Goal: Task Accomplishment & Management: Use online tool/utility

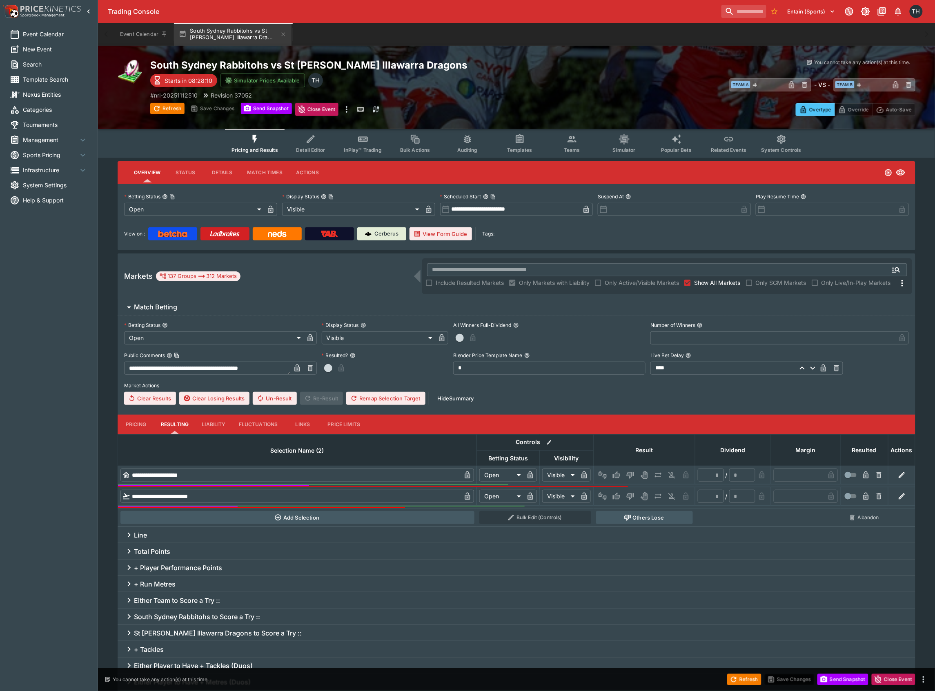
type input "**********"
type input "*******"
type input "**********"
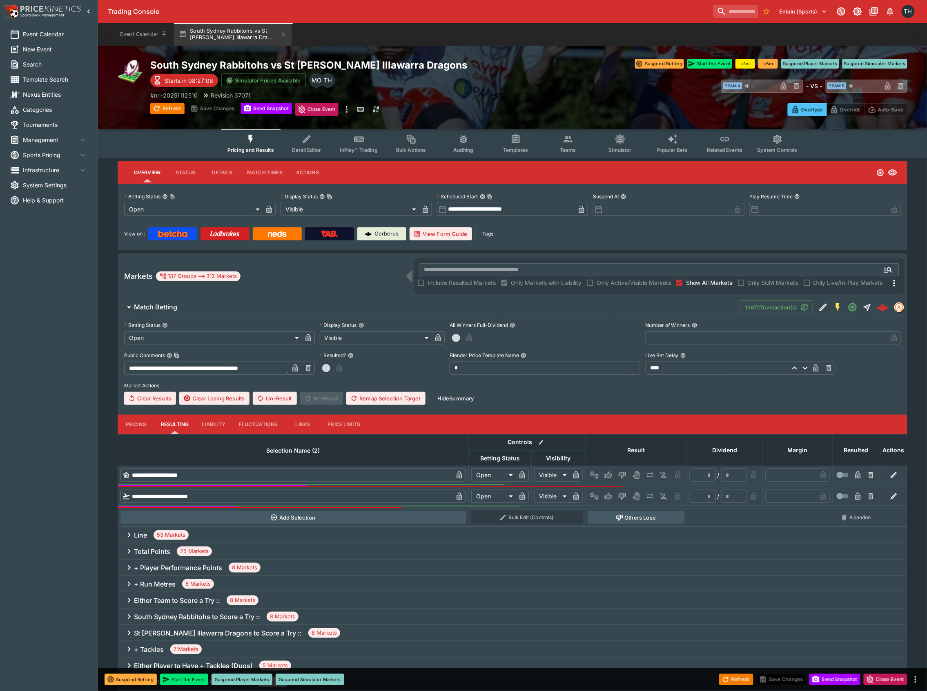
click at [559, 140] on button "Teams" at bounding box center [568, 143] width 52 height 29
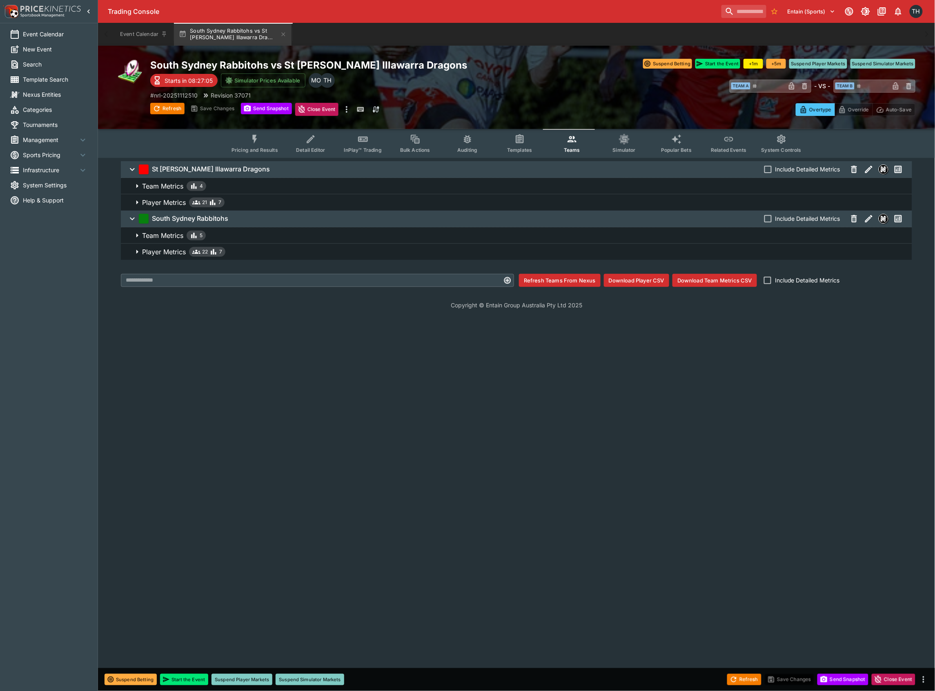
click at [238, 254] on span "Player Metrics 22 7" at bounding box center [524, 252] width 764 height 10
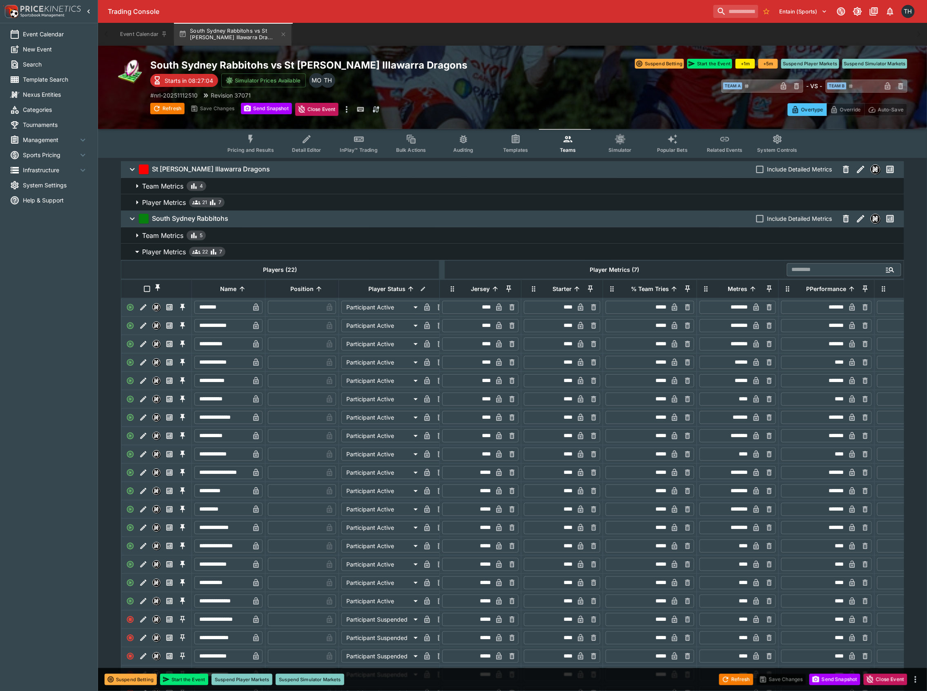
click at [240, 249] on span "Player Metrics 22 7" at bounding box center [519, 252] width 755 height 10
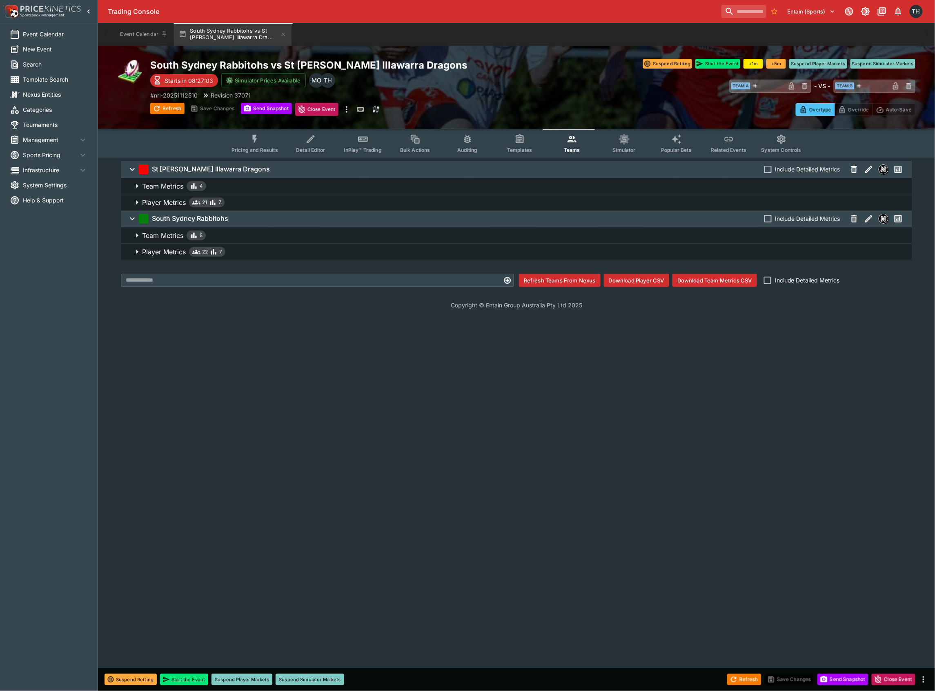
click at [240, 199] on span "Player Metrics 21 7" at bounding box center [524, 203] width 764 height 10
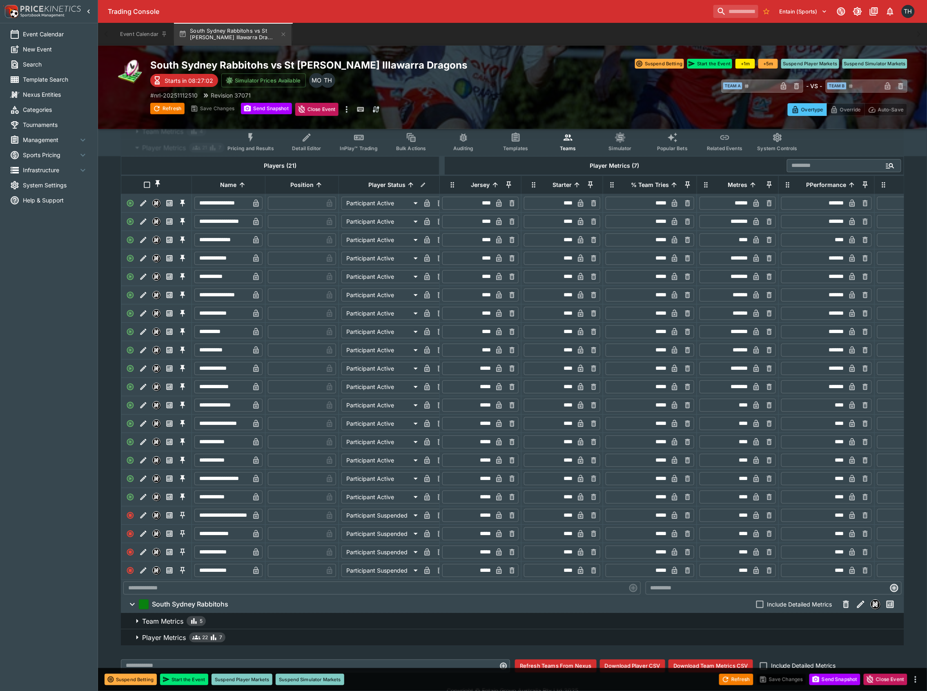
scroll to position [88, 0]
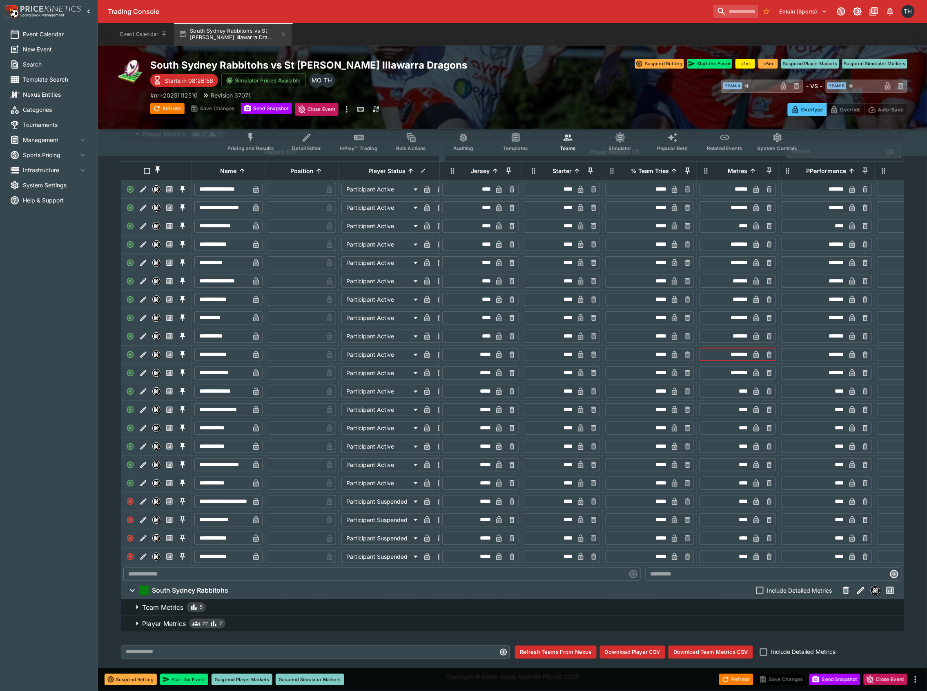
click at [726, 348] on input "********" at bounding box center [725, 354] width 49 height 13
type input "***"
click at [261, 141] on button "Pricing and Results" at bounding box center [251, 141] width 60 height 29
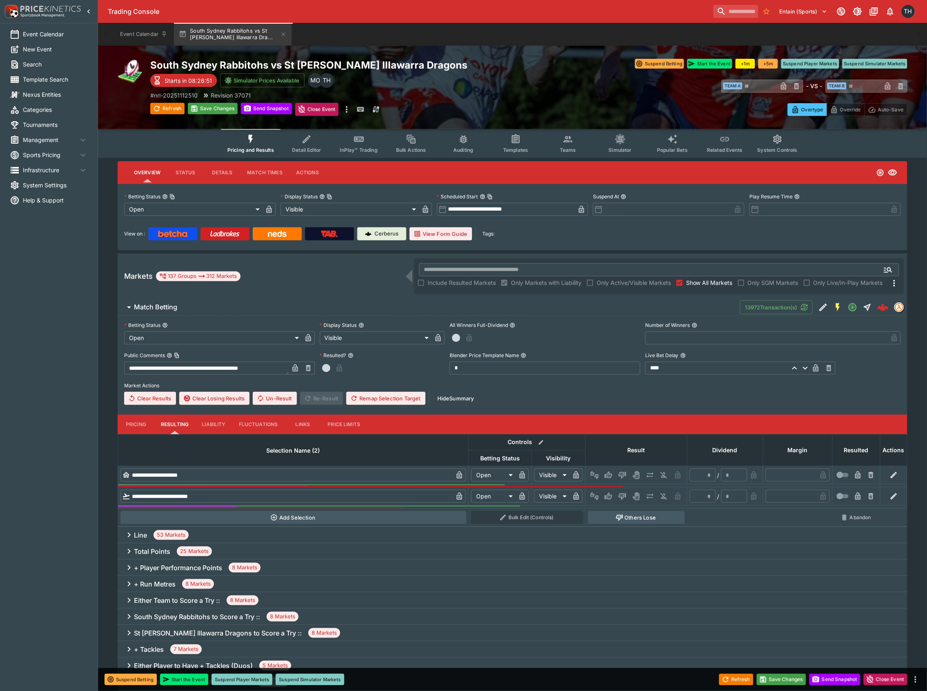
click at [187, 301] on button "Match Betting" at bounding box center [429, 307] width 622 height 16
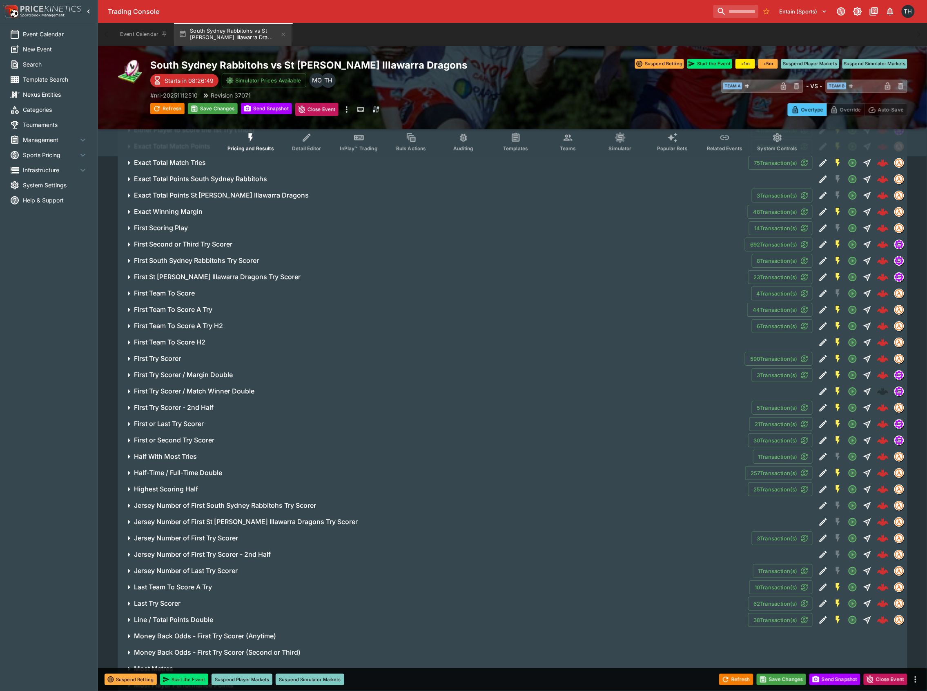
scroll to position [1252, 0]
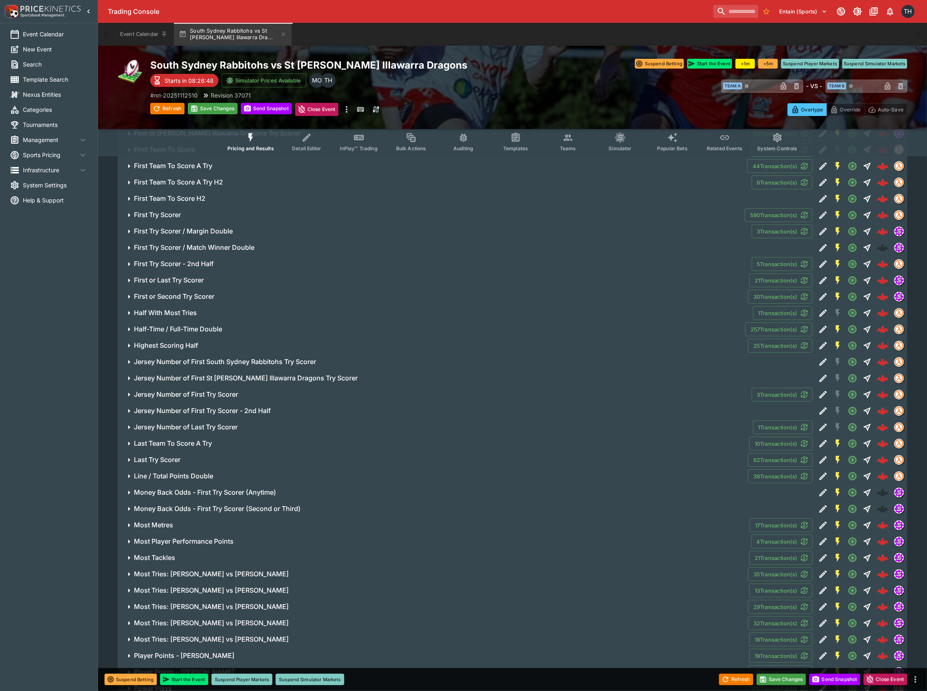
click at [188, 529] on button "Most Metres" at bounding box center [434, 525] width 632 height 16
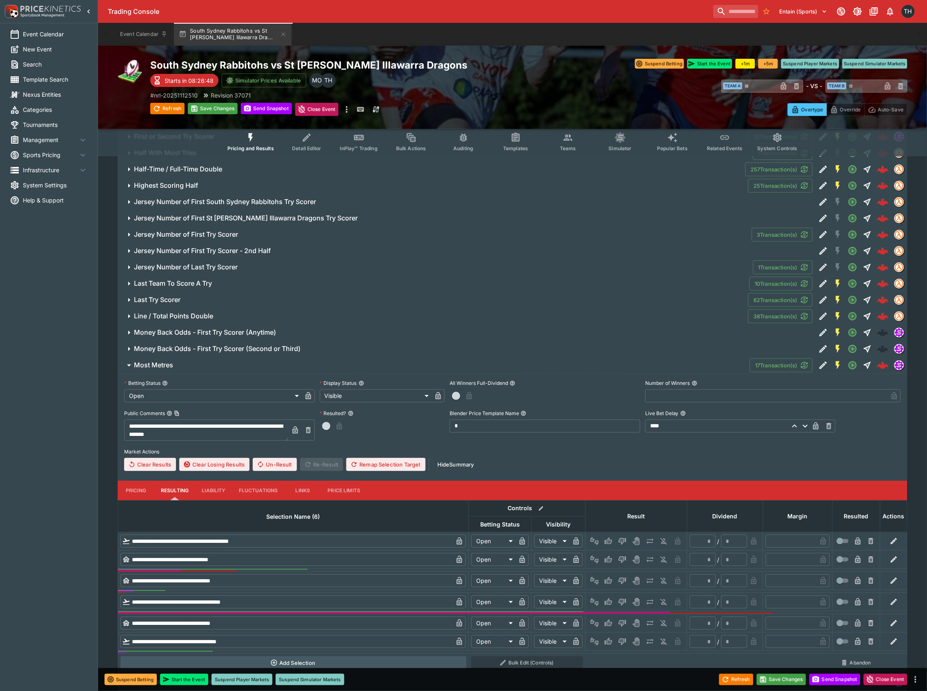
scroll to position [1578, 0]
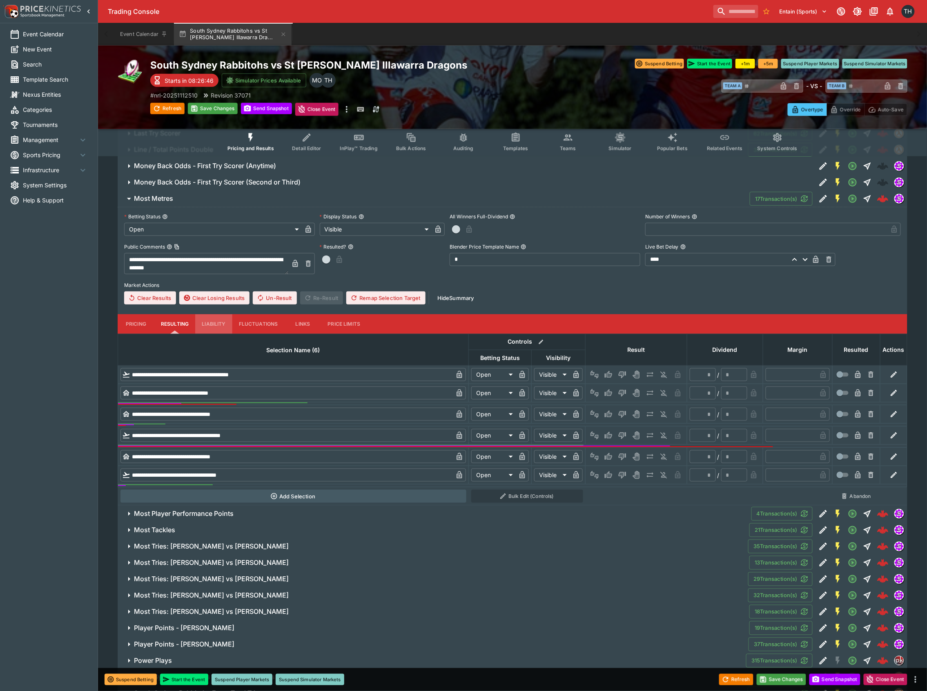
click at [203, 322] on button "Liability" at bounding box center [213, 324] width 37 height 20
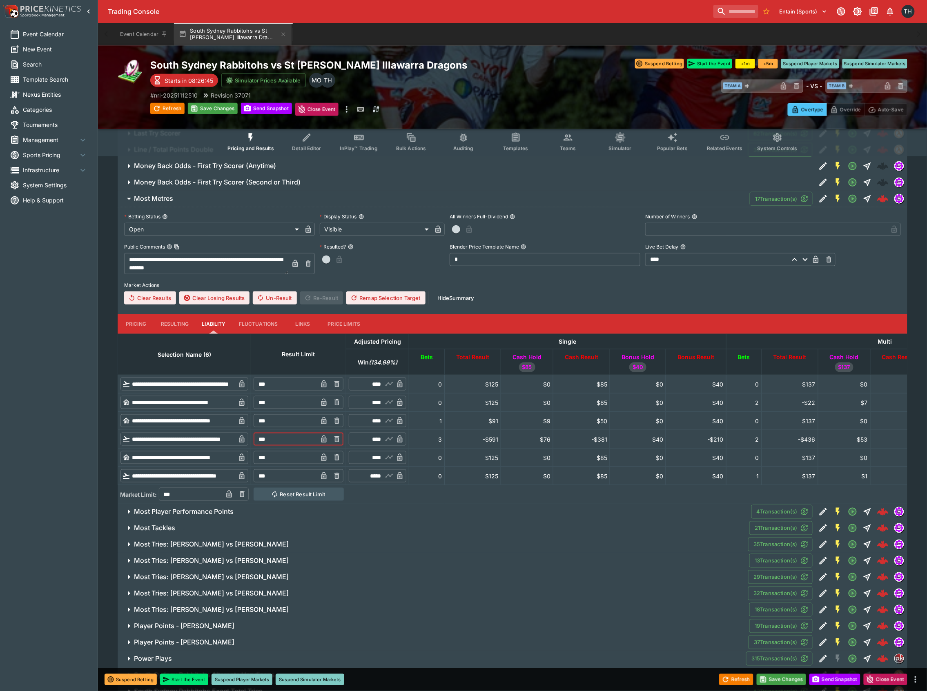
click at [301, 441] on input "***" at bounding box center [286, 439] width 64 height 13
type input "*****"
click at [766, 675] on button "Save Changes" at bounding box center [782, 679] width 50 height 11
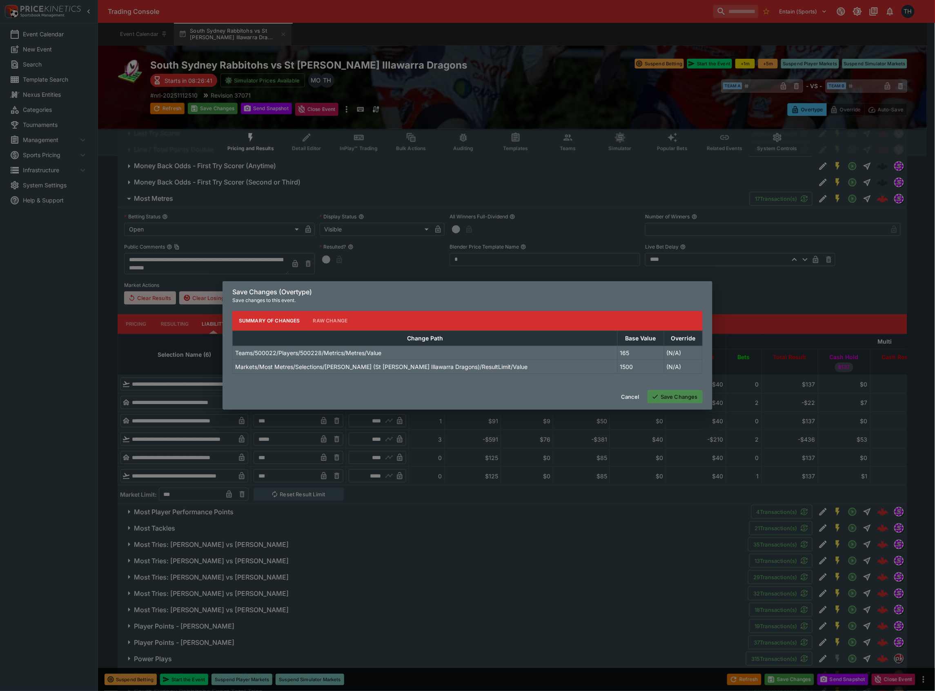
click at [670, 391] on button "Save Changes" at bounding box center [675, 396] width 55 height 13
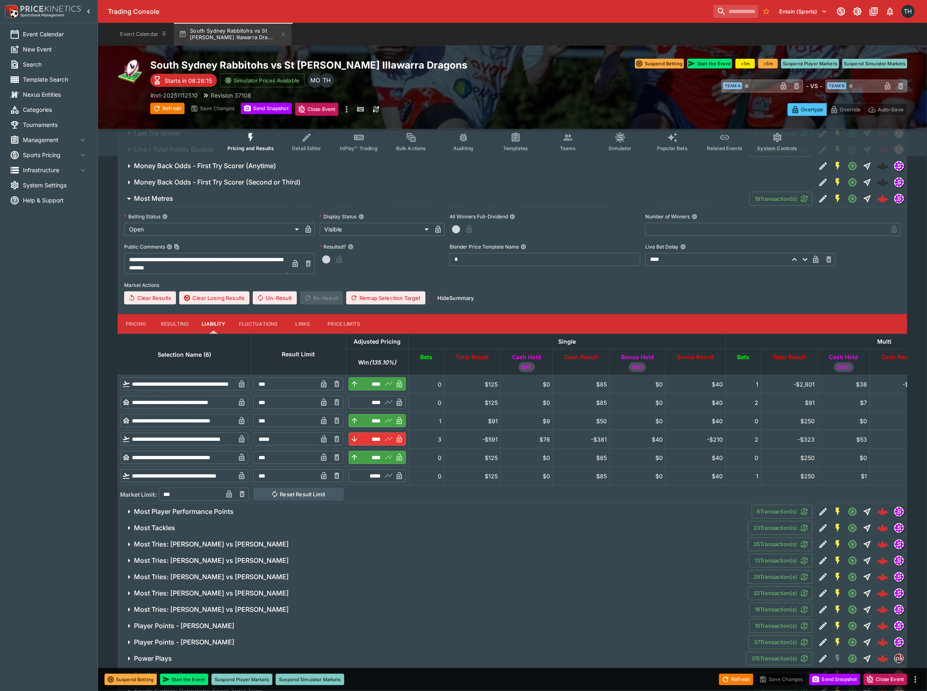
type input "****"
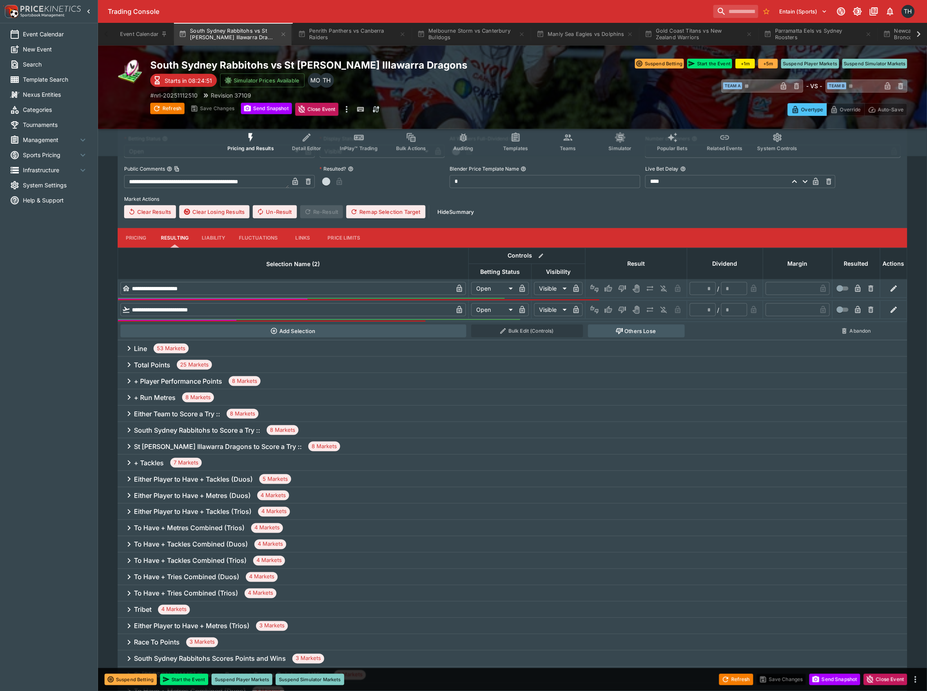
scroll to position [54, 0]
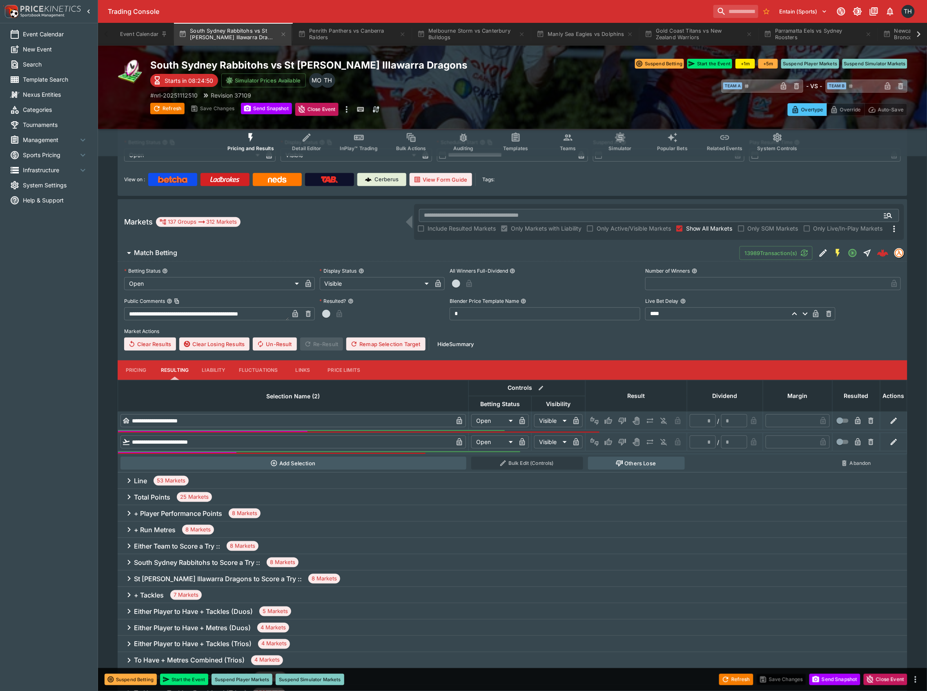
click at [402, 250] on span "Match Betting" at bounding box center [433, 253] width 599 height 9
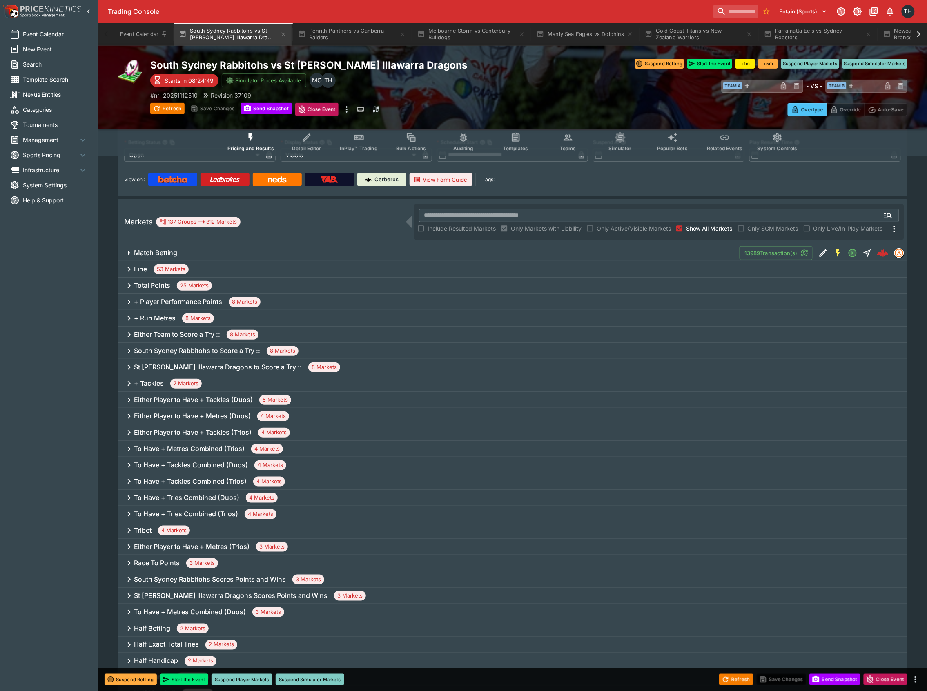
click at [269, 267] on div "Line 53 Markets" at bounding box center [513, 269] width 790 height 16
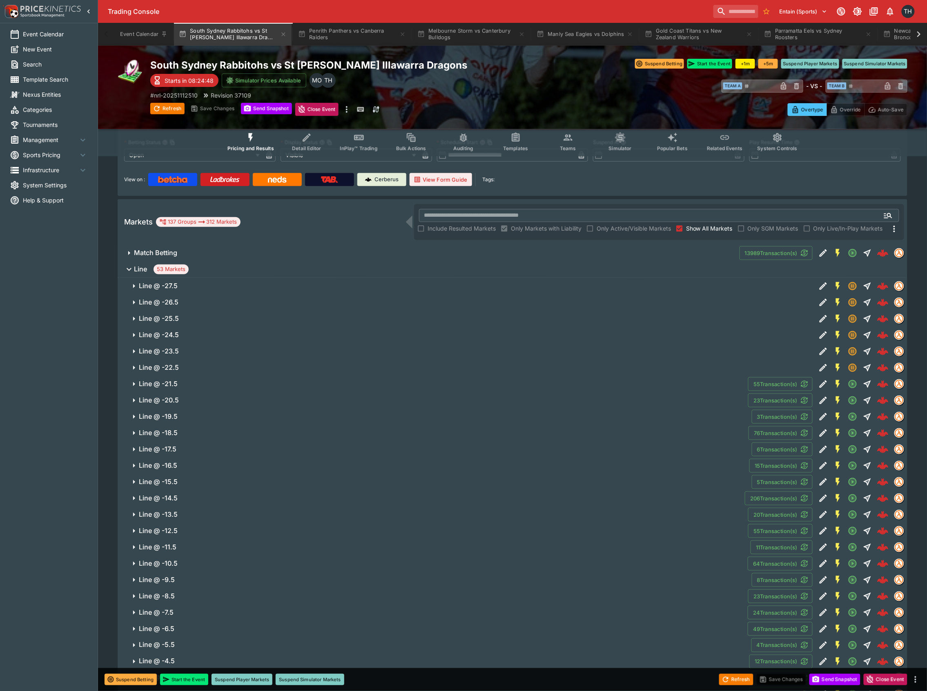
click at [269, 267] on span "Line 53 Markets" at bounding box center [517, 270] width 767 height 10
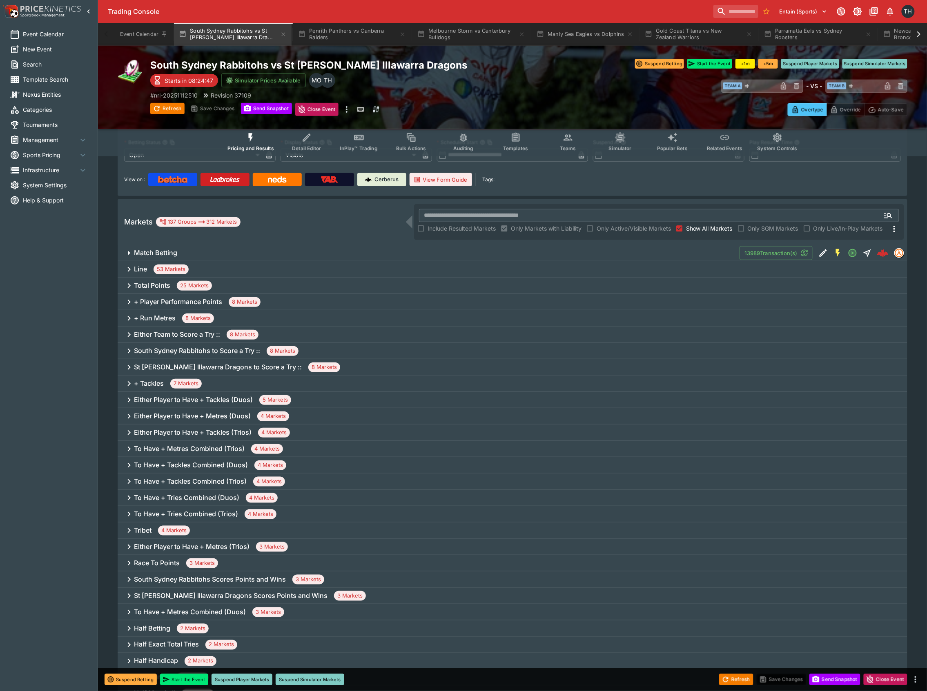
click at [269, 279] on div "Total Points 25 Markets" at bounding box center [513, 286] width 790 height 16
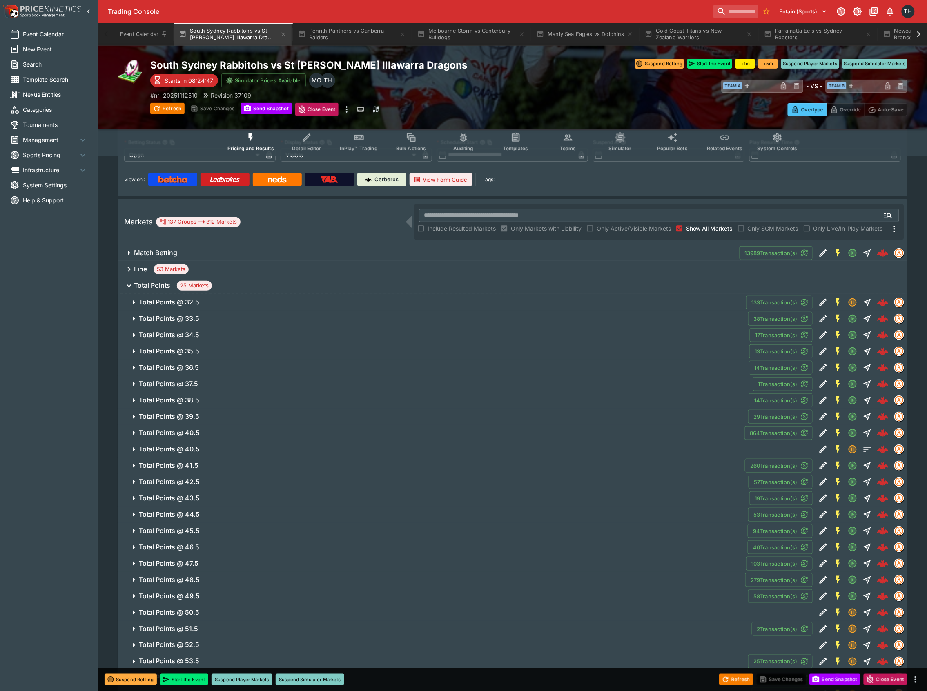
click at [269, 281] on span "Total Points 25 Markets" at bounding box center [517, 286] width 767 height 10
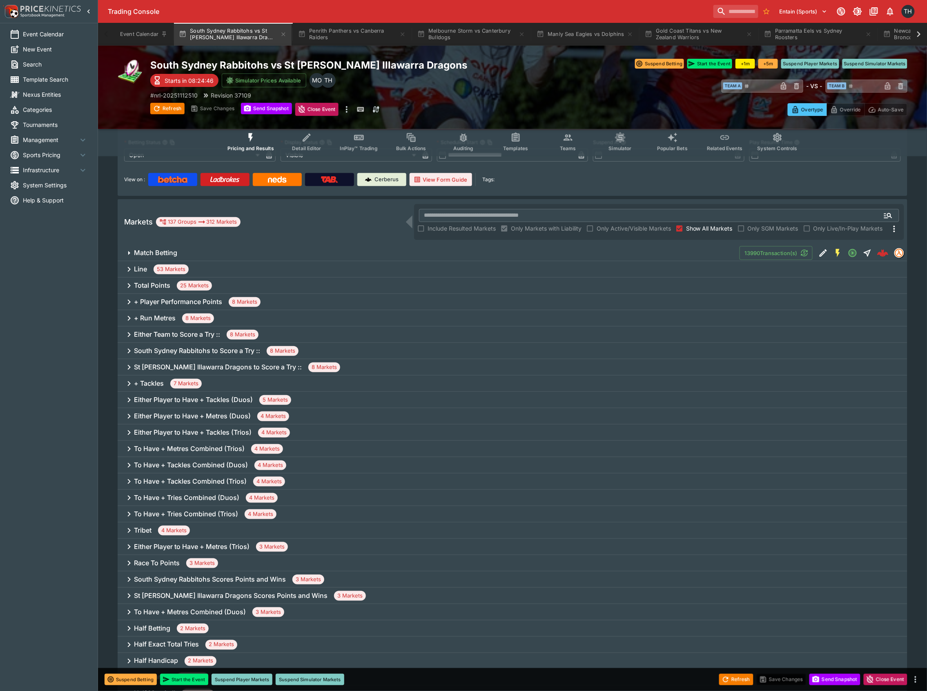
click at [238, 298] on span "8 Markets" at bounding box center [245, 302] width 32 height 8
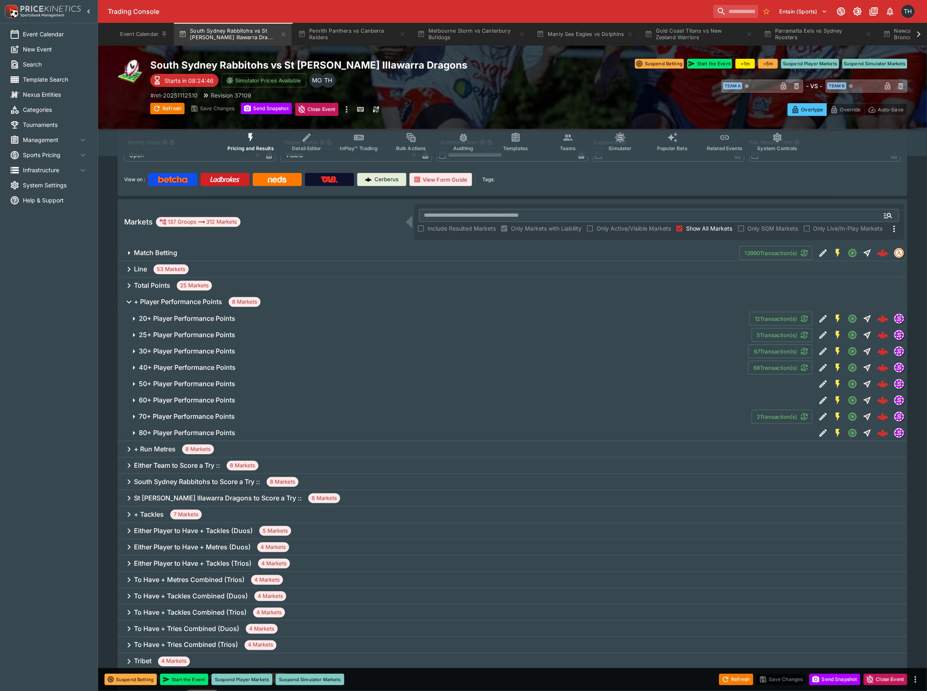
click at [238, 298] on span "8 Markets" at bounding box center [245, 302] width 32 height 8
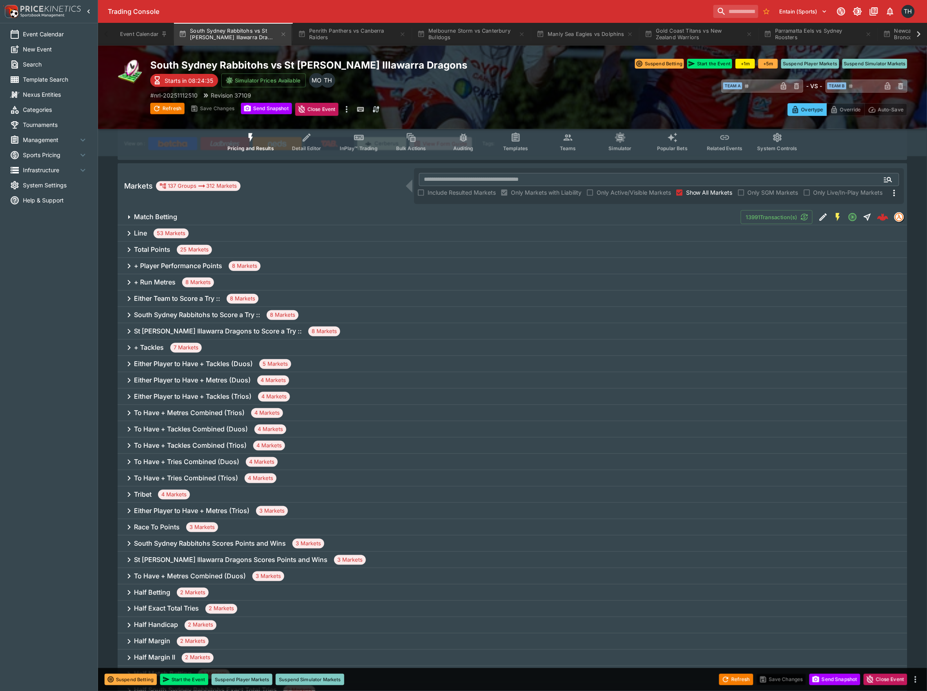
scroll to position [109, 0]
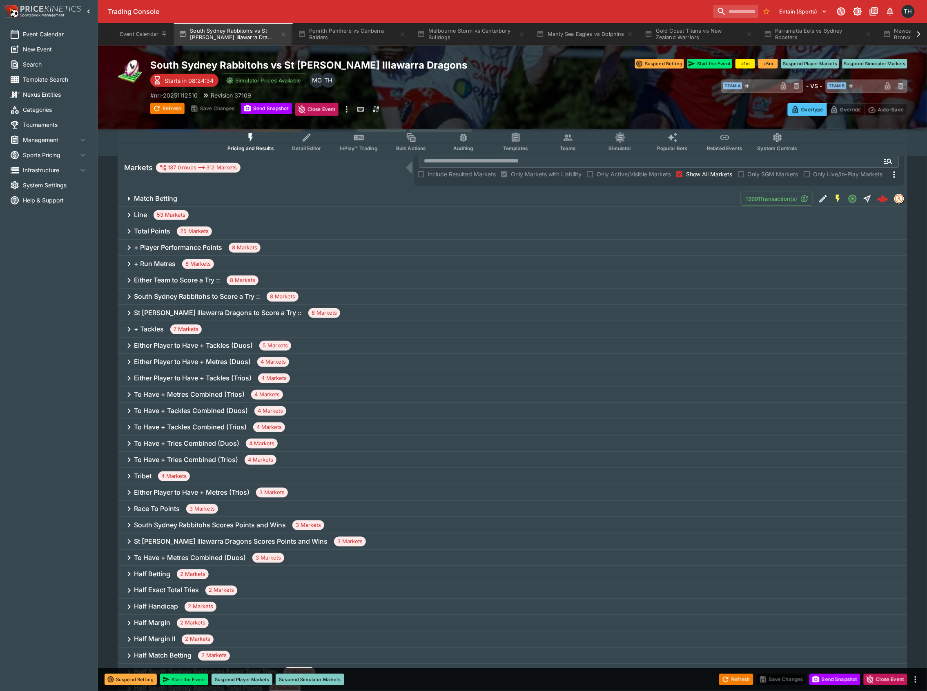
click at [218, 470] on div "Tribet 4 Markets" at bounding box center [513, 476] width 790 height 16
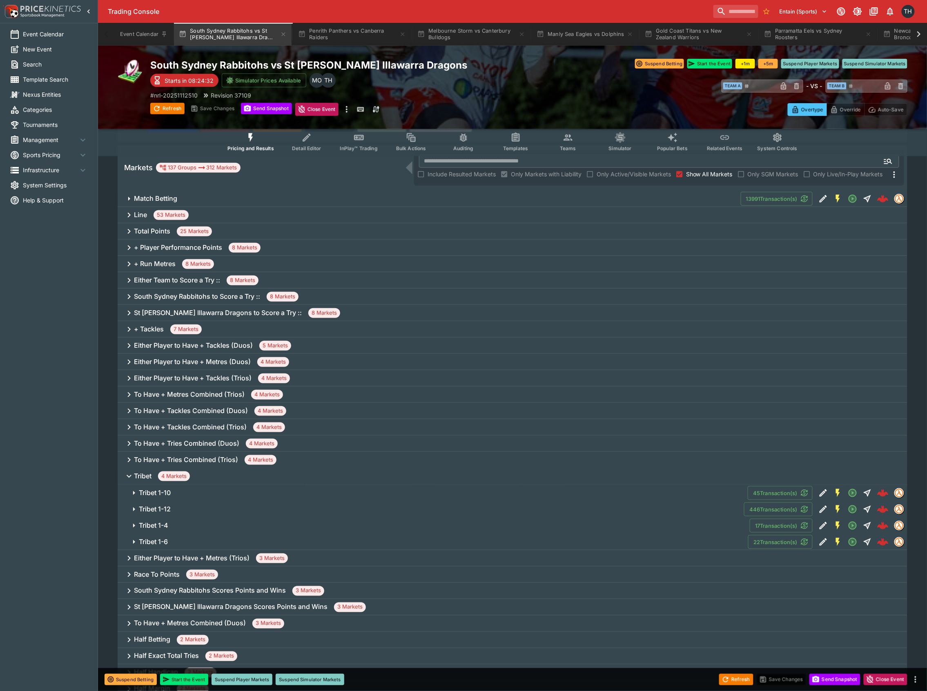
click at [238, 558] on h6 "Either Player to Have + Metres (Trios)" at bounding box center [192, 558] width 116 height 9
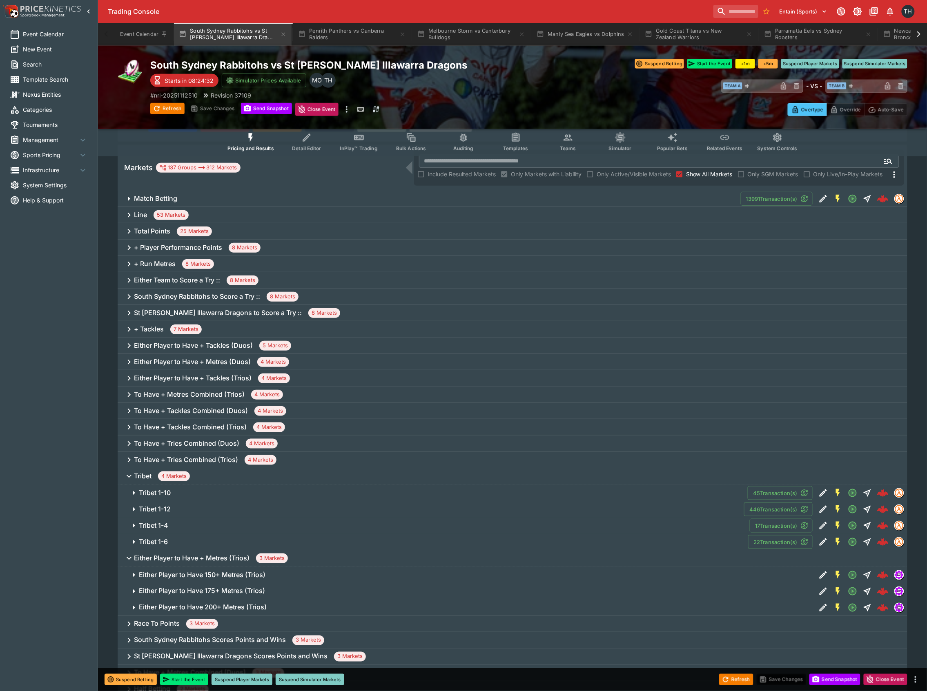
click at [238, 558] on h6 "Either Player to Have + Metres (Trios)" at bounding box center [192, 558] width 116 height 9
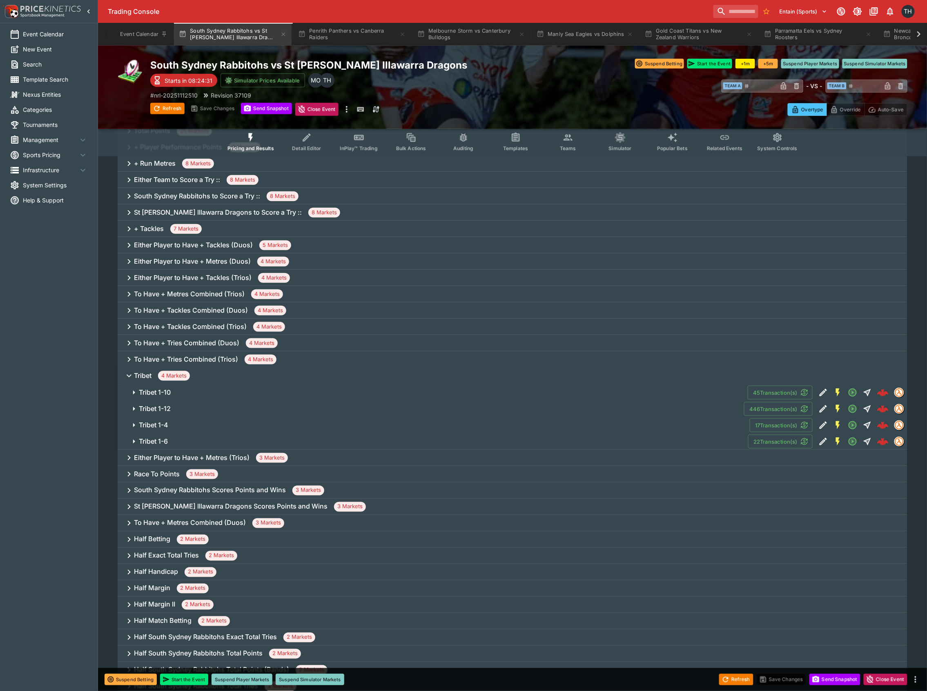
scroll to position [218, 0]
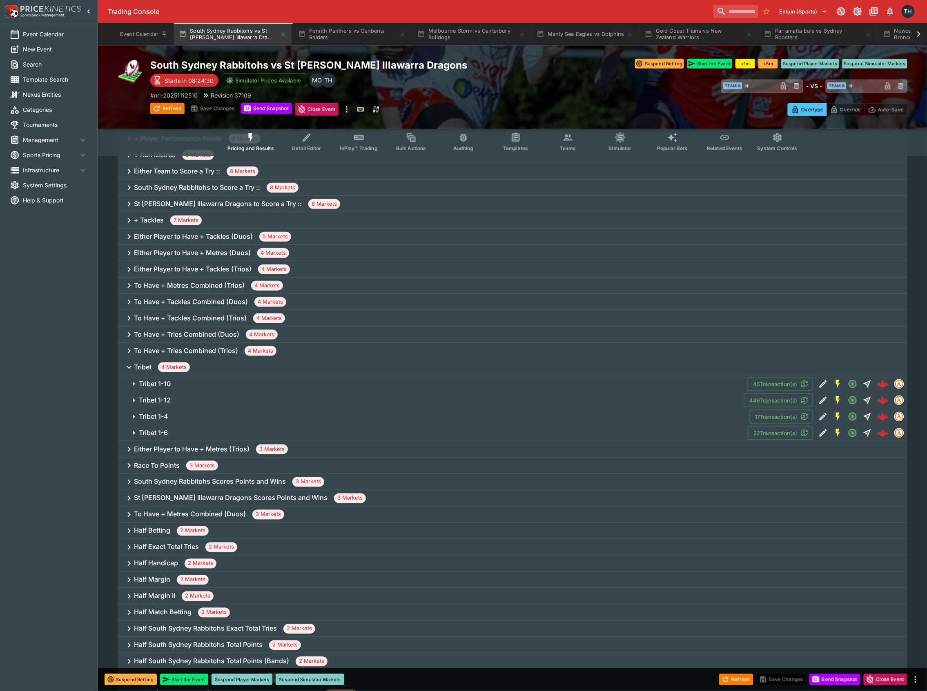
click at [193, 462] on span "3 Markets" at bounding box center [202, 466] width 32 height 8
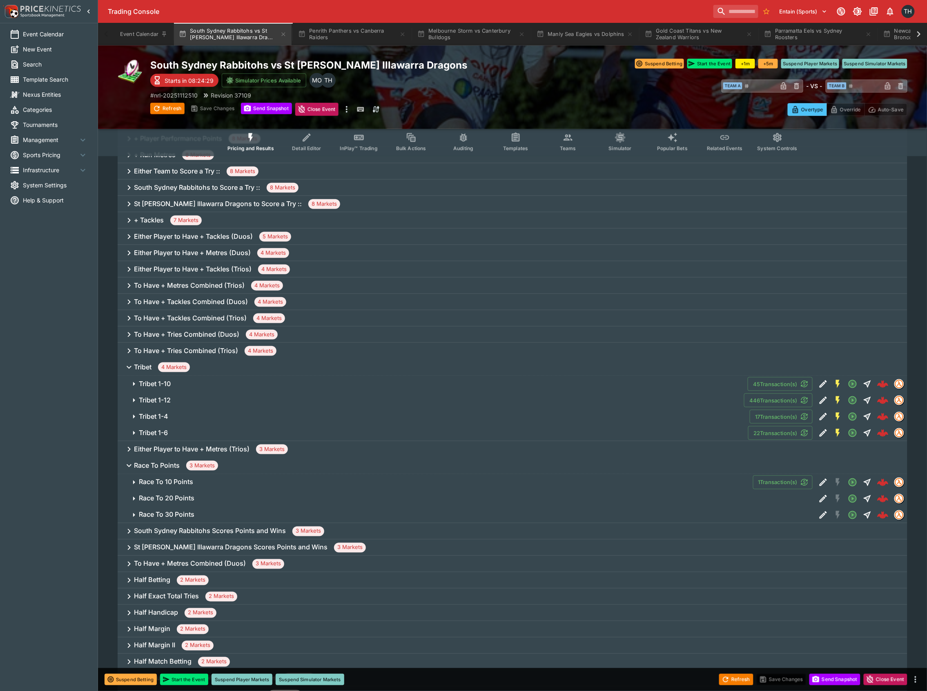
click at [191, 488] on button "Race To 10 Points" at bounding box center [435, 482] width 635 height 16
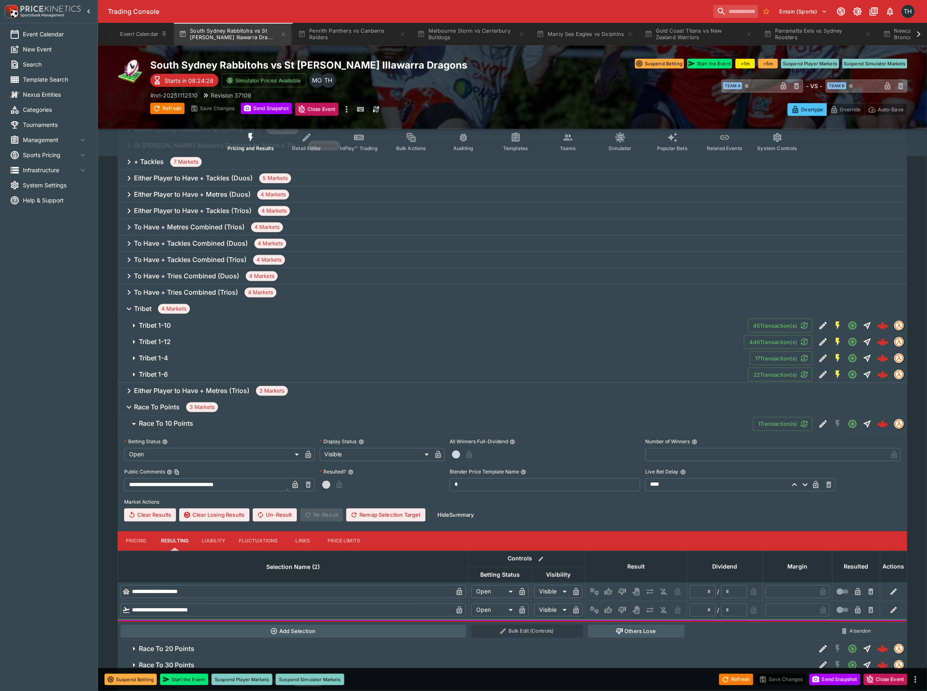
scroll to position [381, 0]
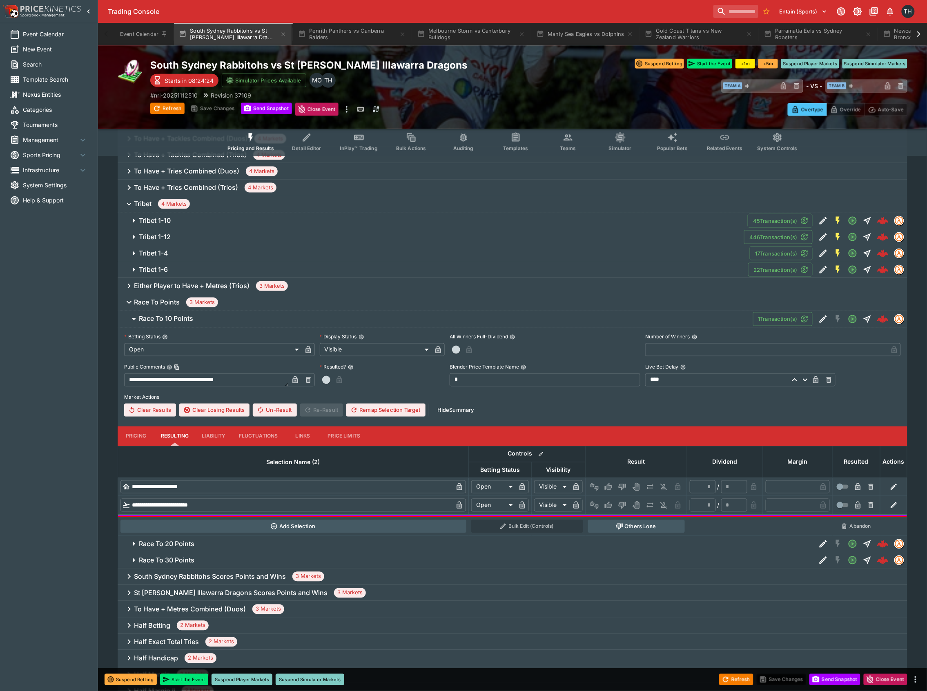
click at [129, 438] on button "Pricing" at bounding box center [136, 437] width 37 height 20
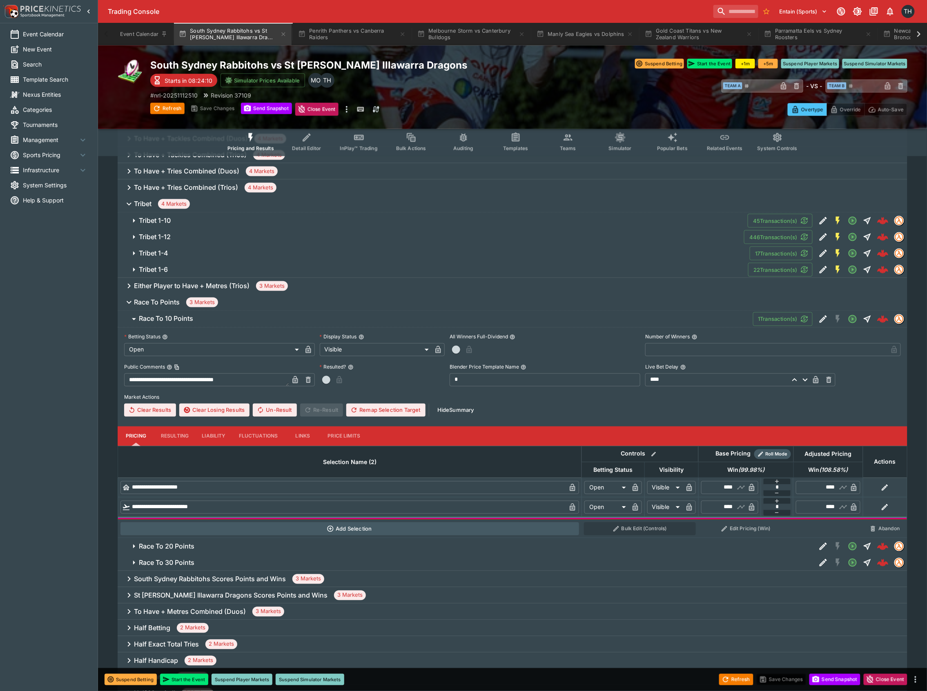
click at [196, 318] on span "Race To 10 Points" at bounding box center [443, 319] width 608 height 9
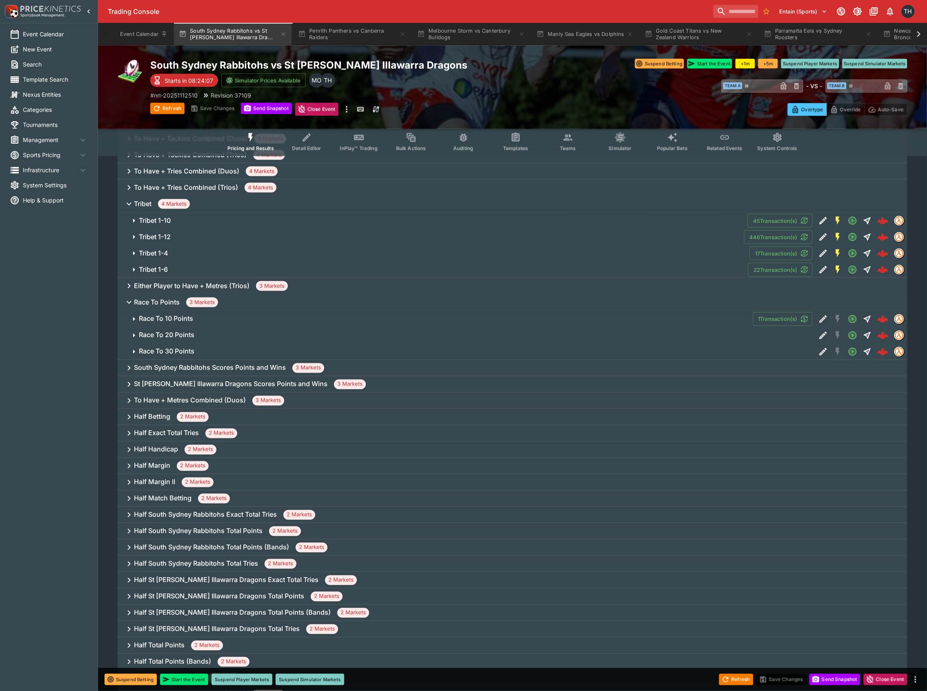
click at [234, 368] on h6 "South Sydney Rabbitohs Scores Points and Wins" at bounding box center [210, 368] width 152 height 9
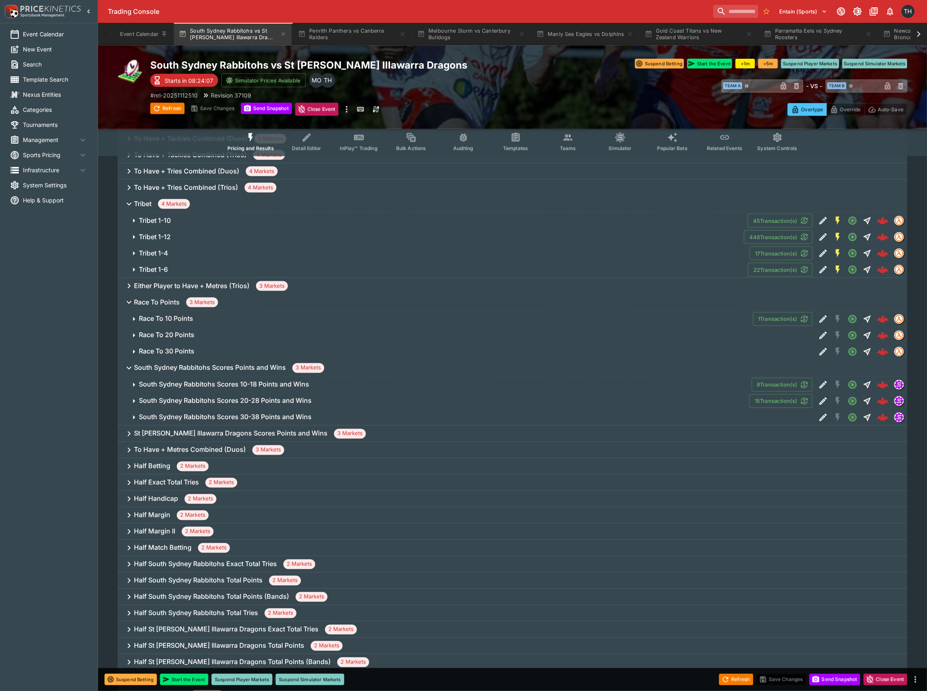
click at [236, 366] on h6 "South Sydney Rabbitohs Scores Points and Wins" at bounding box center [210, 368] width 152 height 9
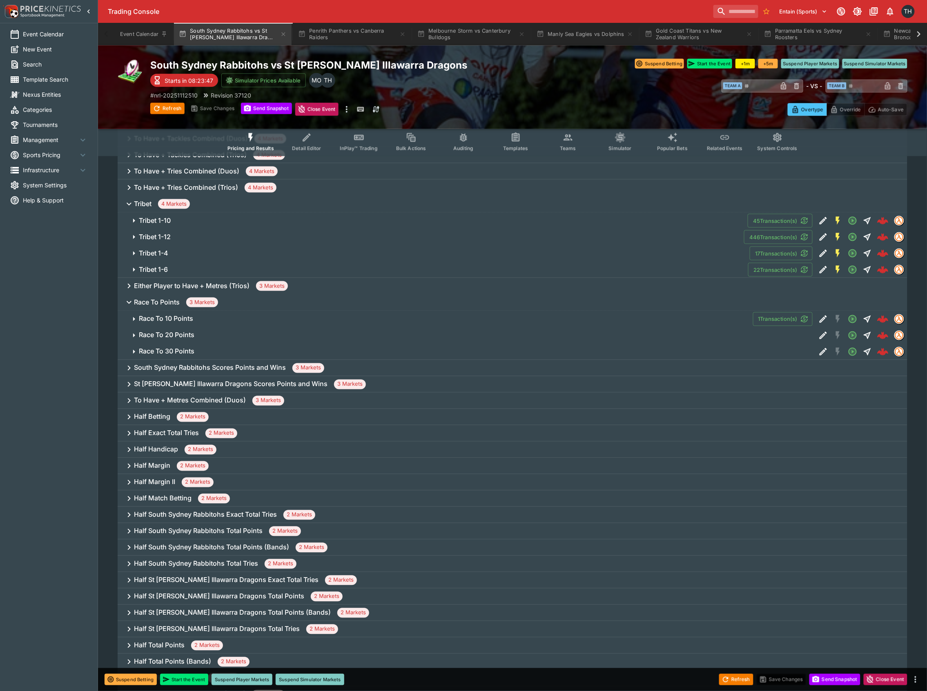
click at [225, 416] on div "Half Betting 2 Markets" at bounding box center [513, 417] width 790 height 16
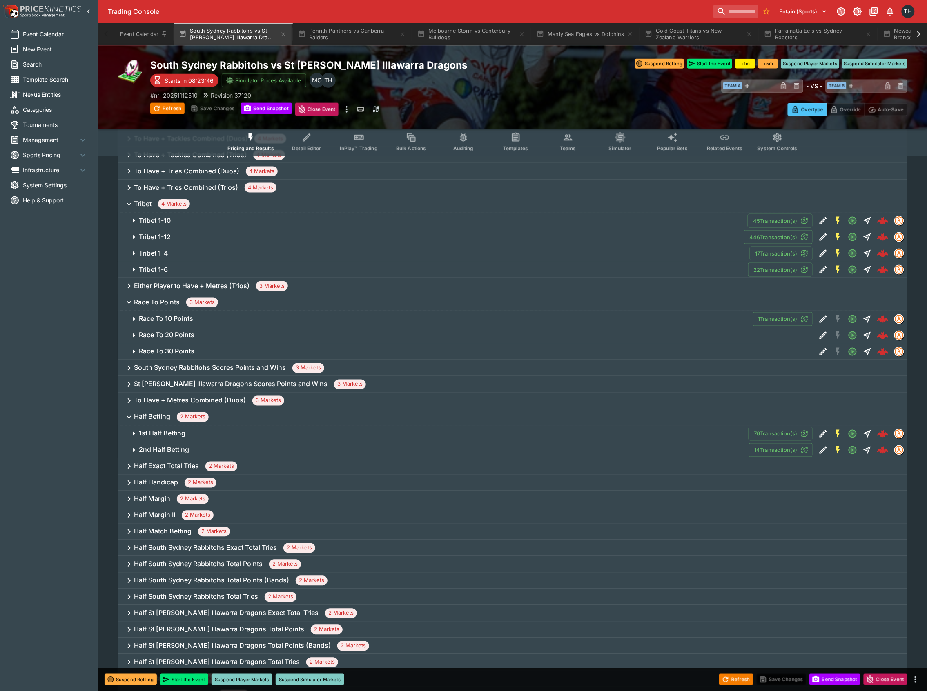
click at [219, 468] on span "2 Markets" at bounding box center [221, 467] width 32 height 8
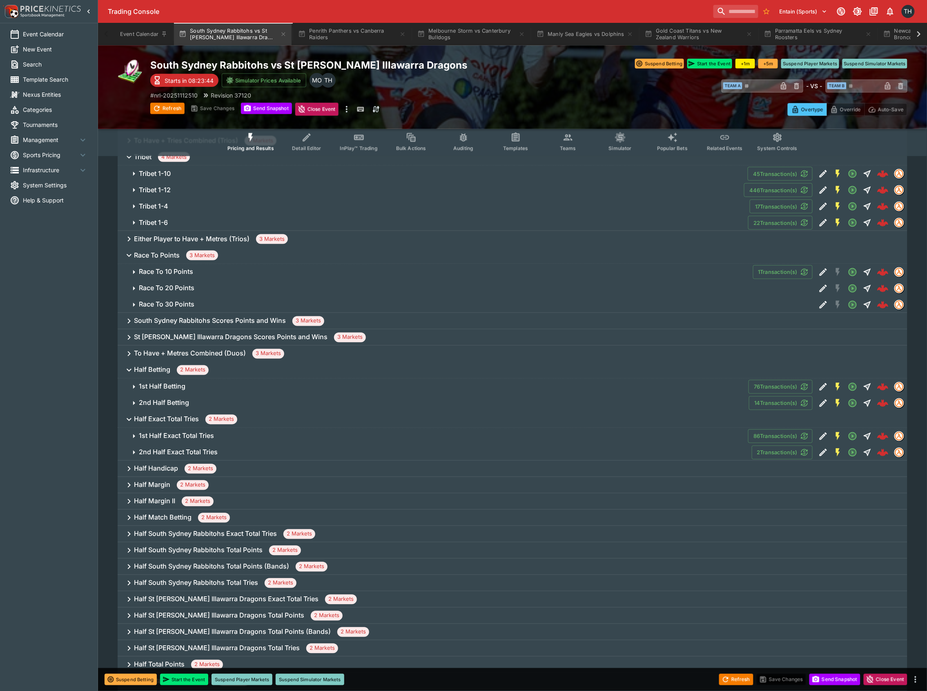
scroll to position [490, 0]
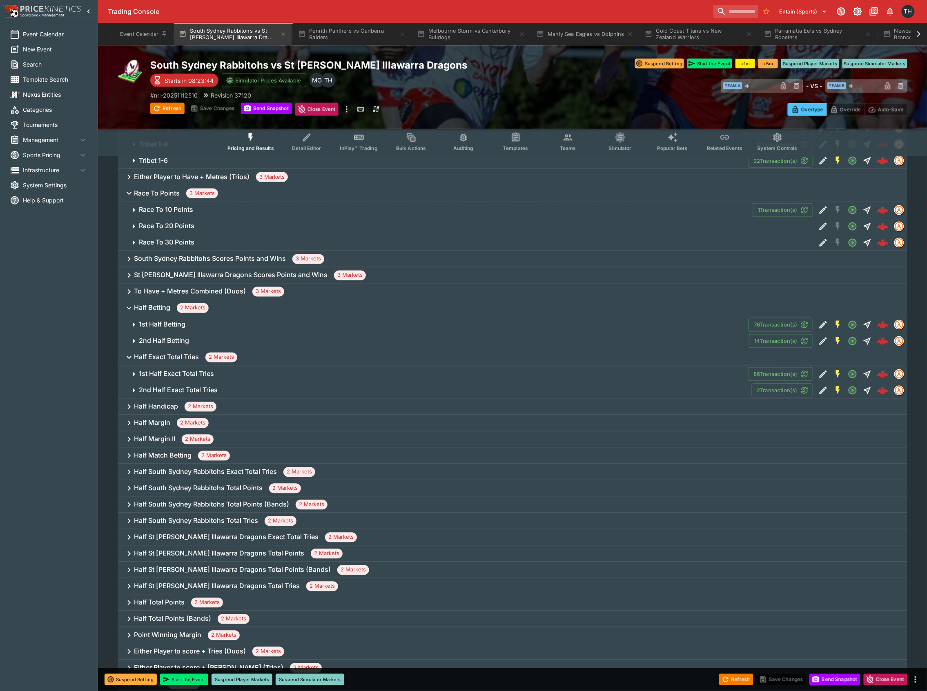
click at [231, 407] on div "Half Handicap 2 Markets" at bounding box center [513, 407] width 790 height 16
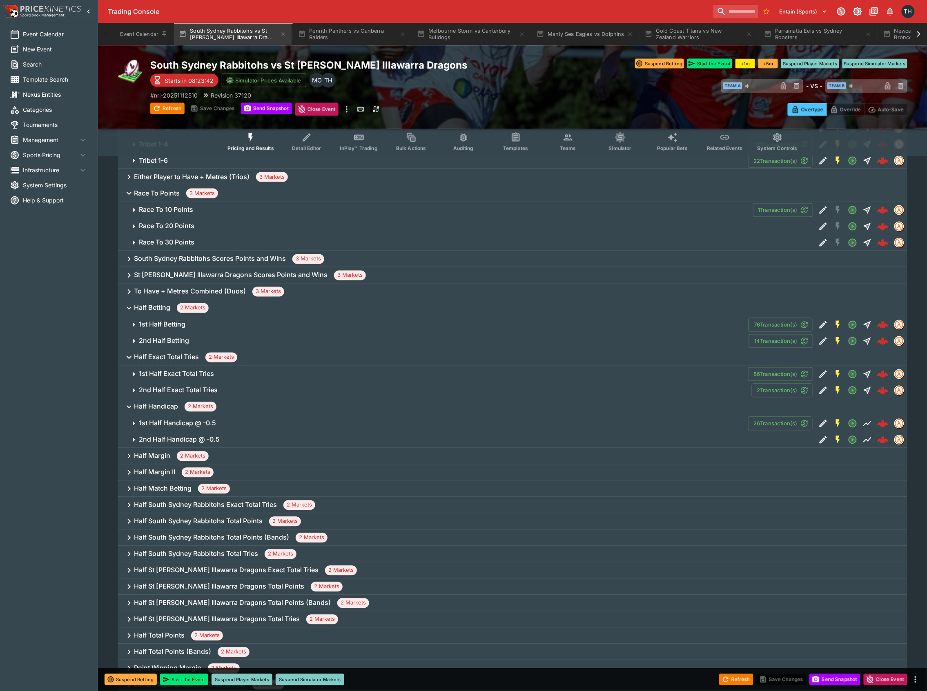
click at [227, 452] on div "Half Margin 2 Markets" at bounding box center [513, 456] width 790 height 16
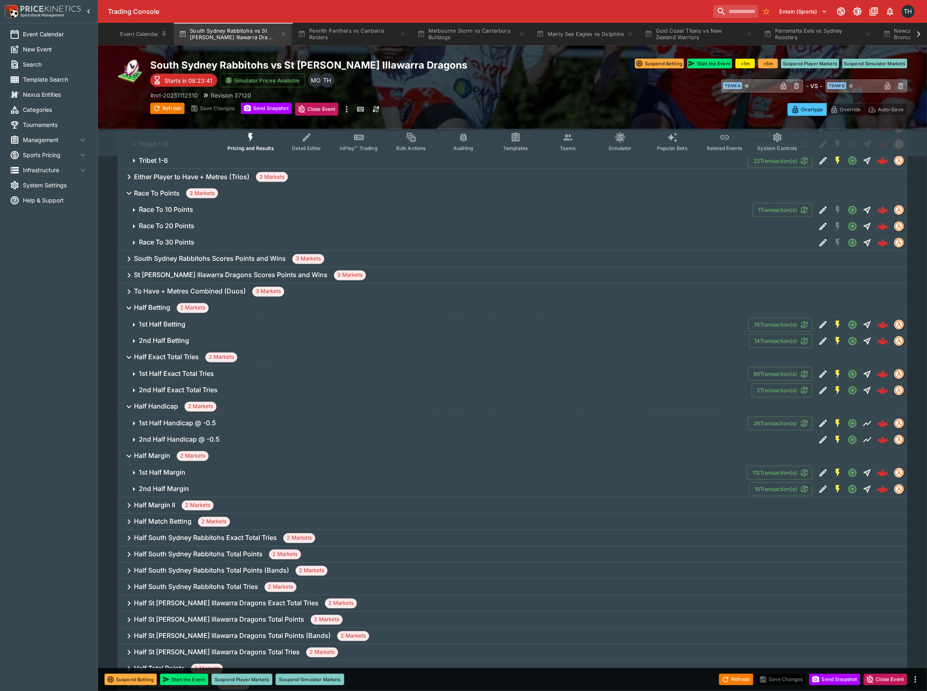
click at [232, 494] on span "2nd Half Margin" at bounding box center [441, 489] width 604 height 9
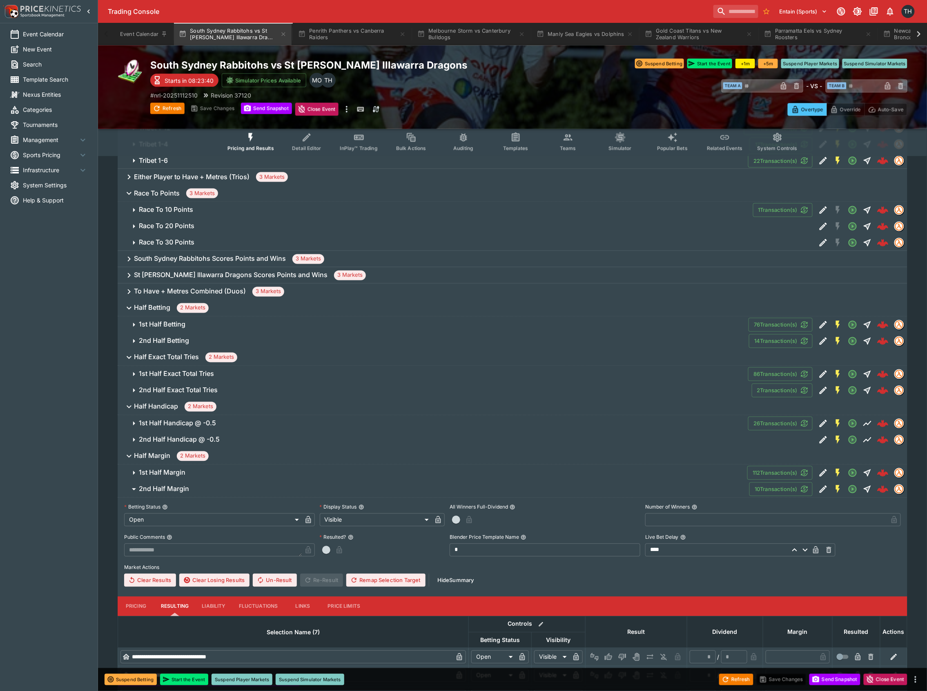
click at [221, 496] on button "2nd Half Margin" at bounding box center [434, 489] width 632 height 16
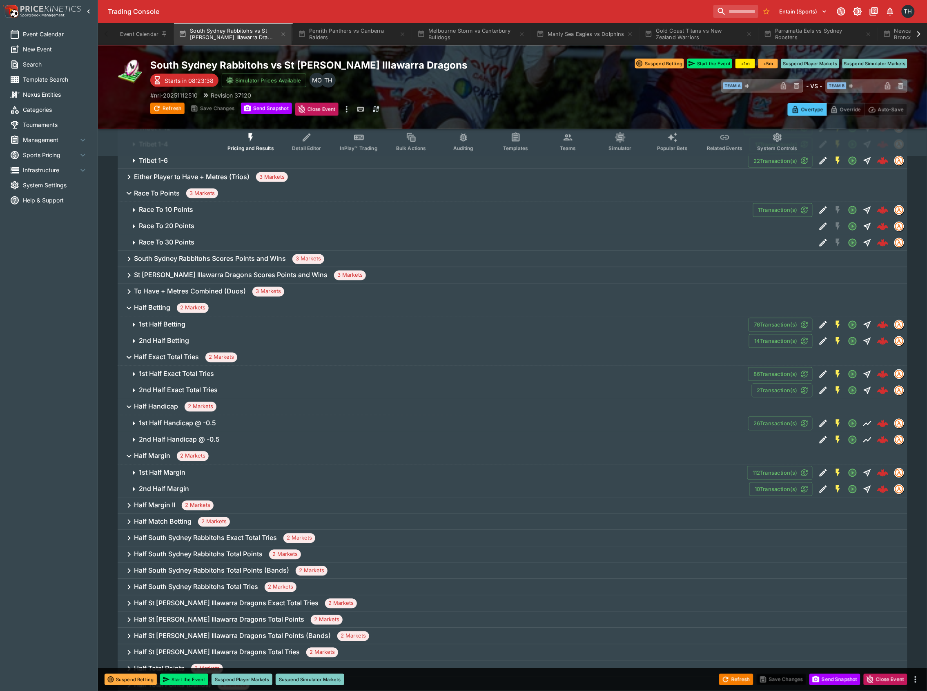
click at [224, 504] on div "Half Margin II 2 Markets" at bounding box center [513, 506] width 790 height 16
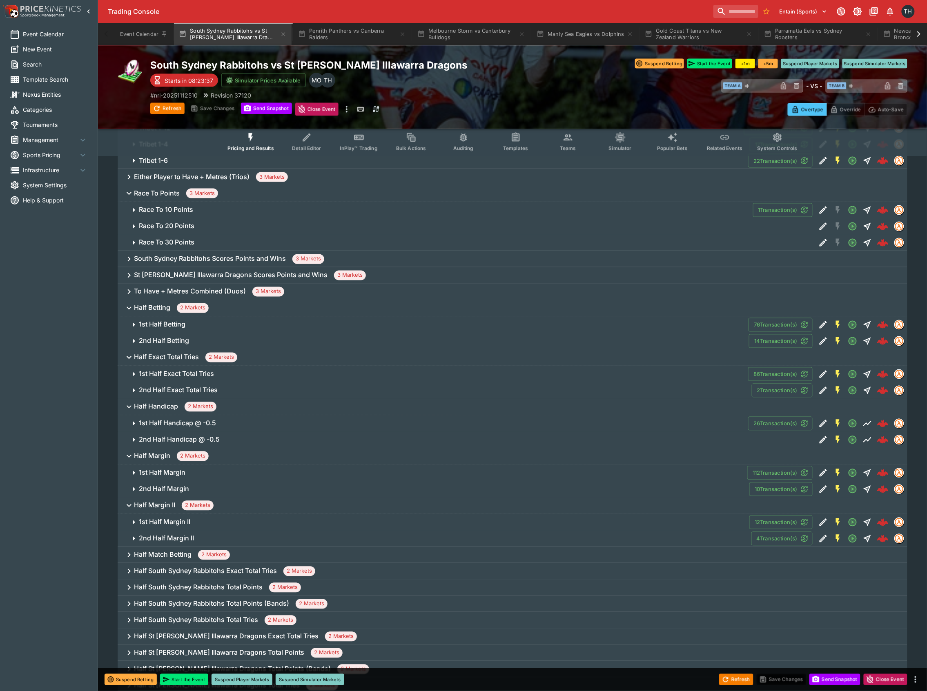
scroll to position [544, 0]
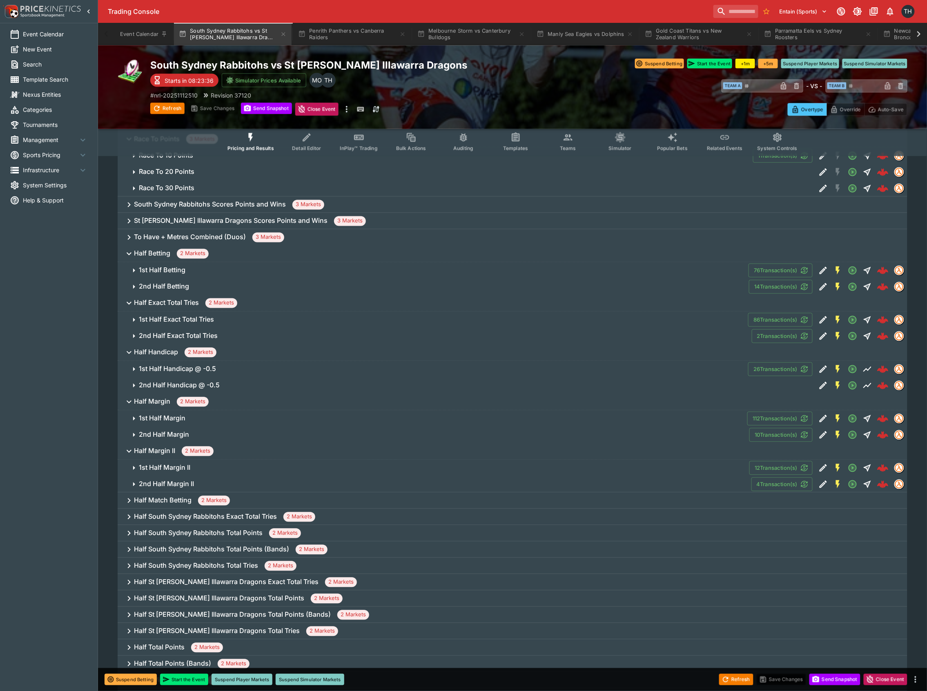
click at [222, 509] on div "Half South Sydney Rabbitohs Exact Total Tries 2 Markets" at bounding box center [513, 517] width 790 height 16
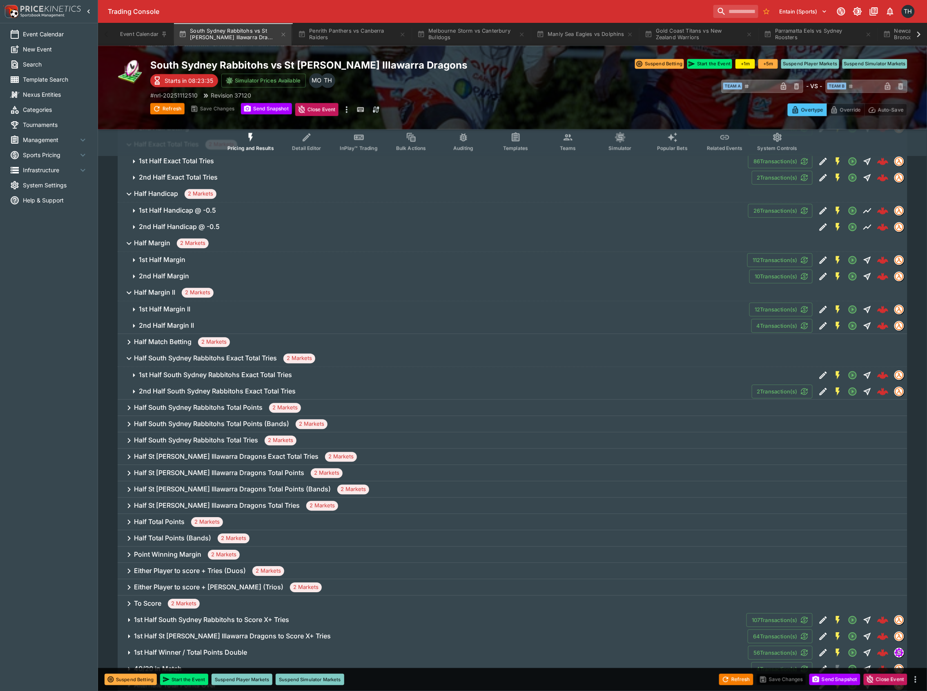
scroll to position [708, 0]
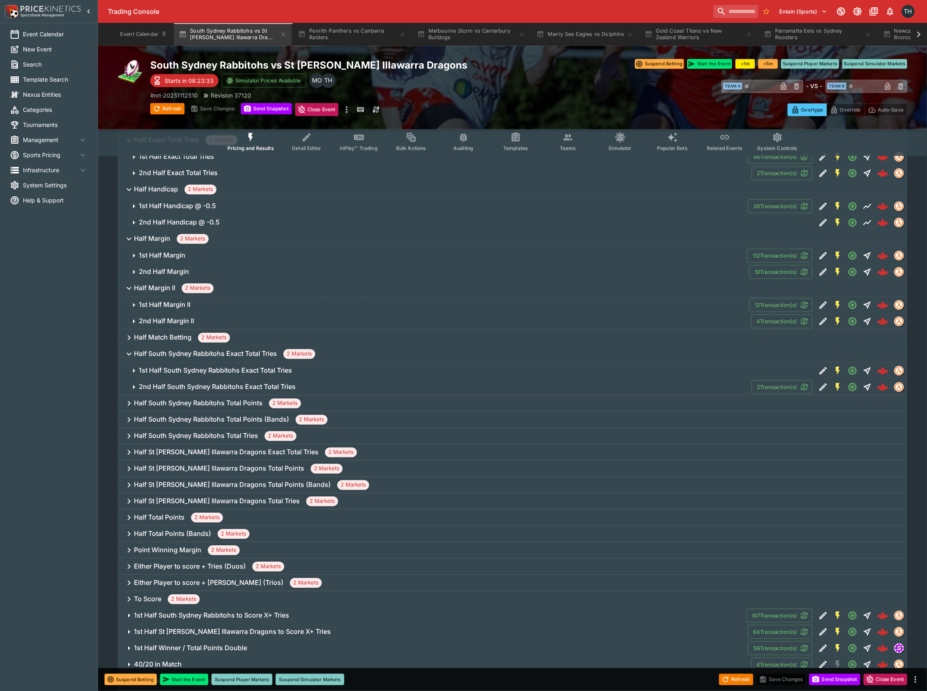
click at [282, 335] on div "Half Match Betting 2 Markets" at bounding box center [513, 337] width 790 height 16
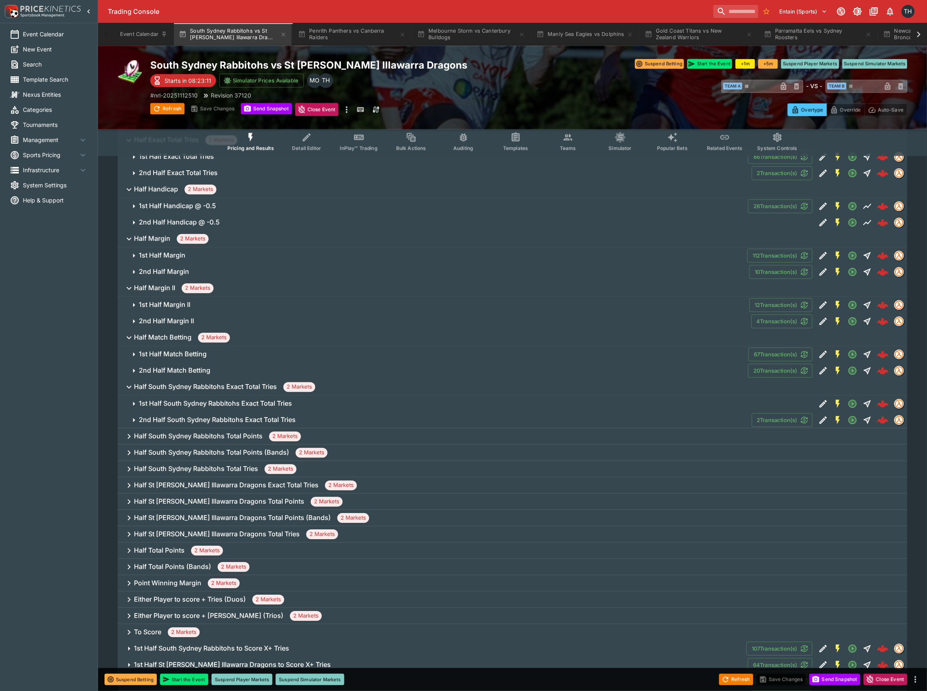
click at [180, 440] on h6 "Half South Sydney Rabbitohs Total Points" at bounding box center [198, 436] width 129 height 9
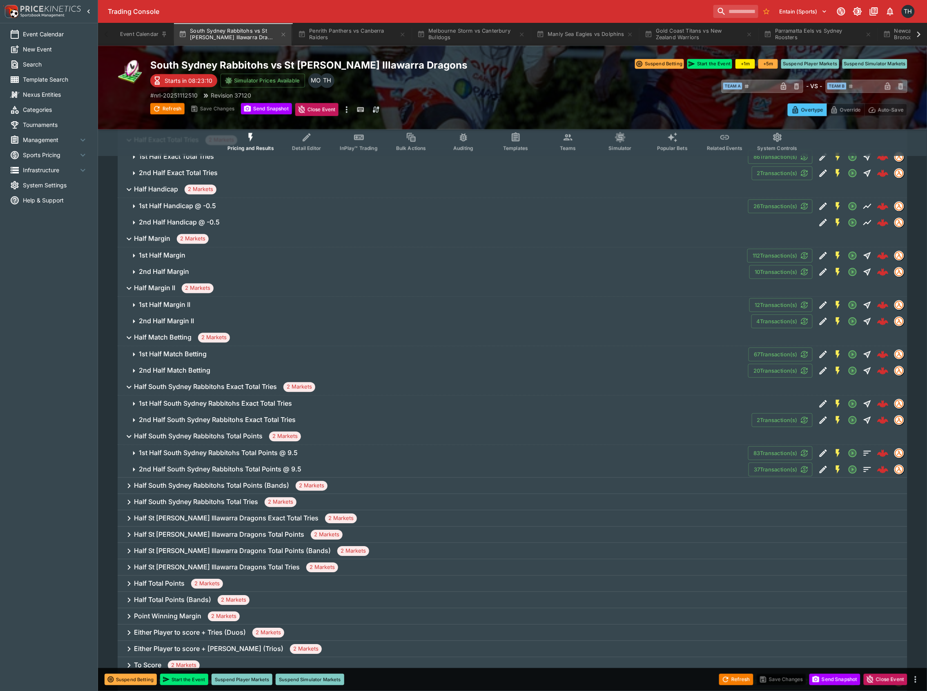
click at [177, 486] on h6 "Half South Sydney Rabbitohs Total Points (Bands)" at bounding box center [211, 485] width 155 height 9
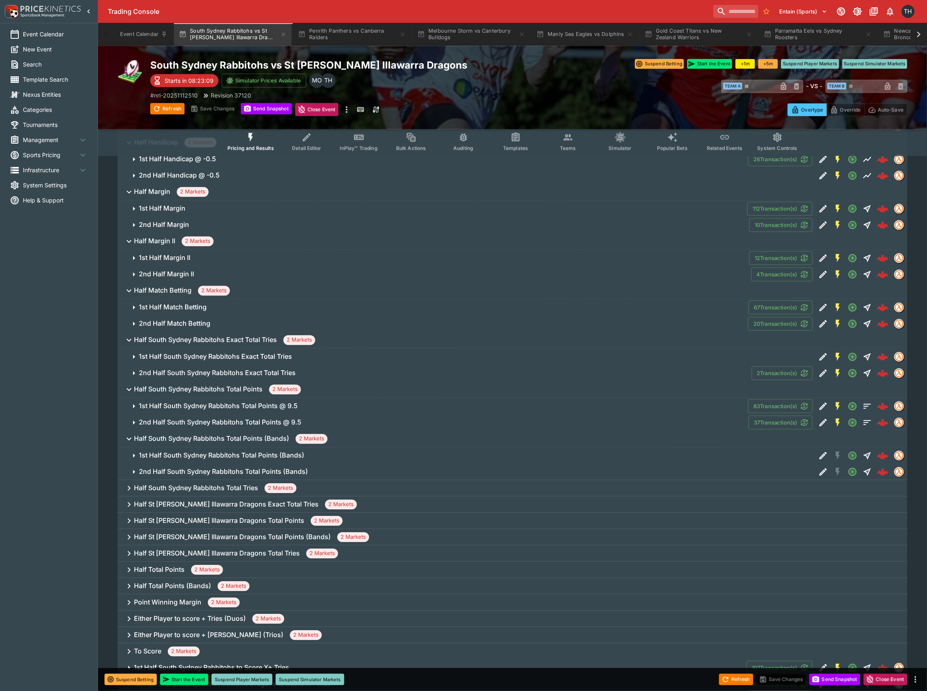
scroll to position [871, 0]
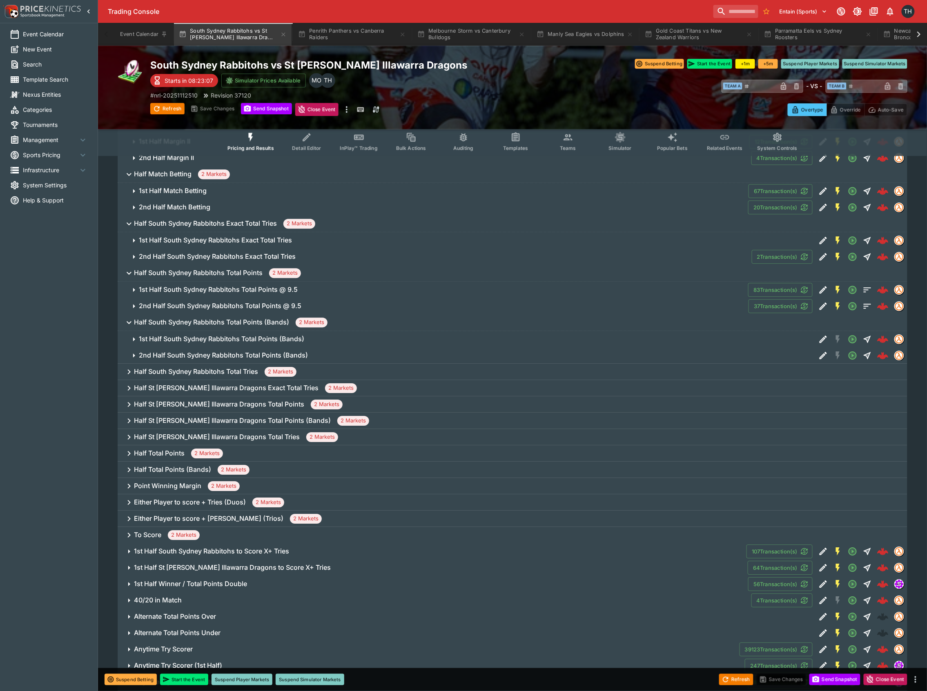
click at [204, 337] on h6 "1st Half South Sydney Rabbitohs Total Points (Bands)" at bounding box center [221, 339] width 165 height 9
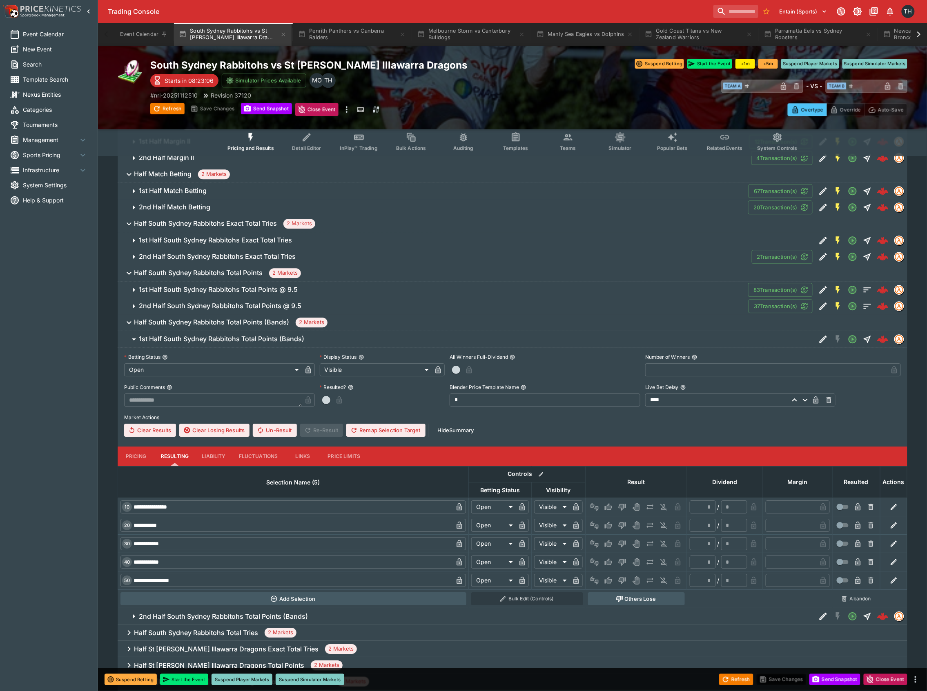
click at [141, 461] on button "Pricing" at bounding box center [136, 457] width 37 height 20
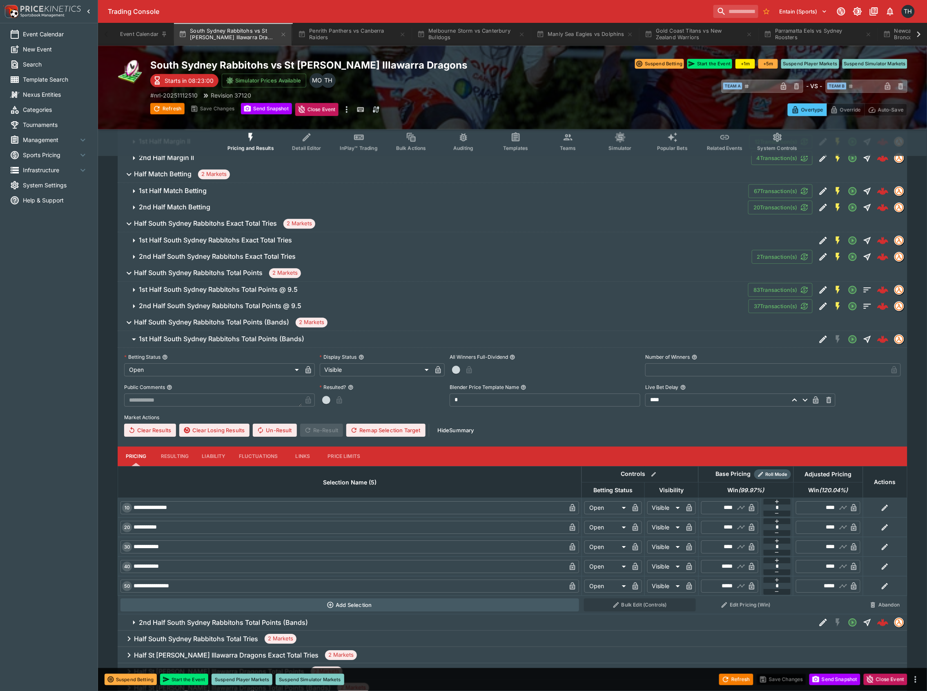
click at [240, 345] on button "1st Half South Sydney Rabbitohs Total Points (Bands)" at bounding box center [467, 339] width 698 height 16
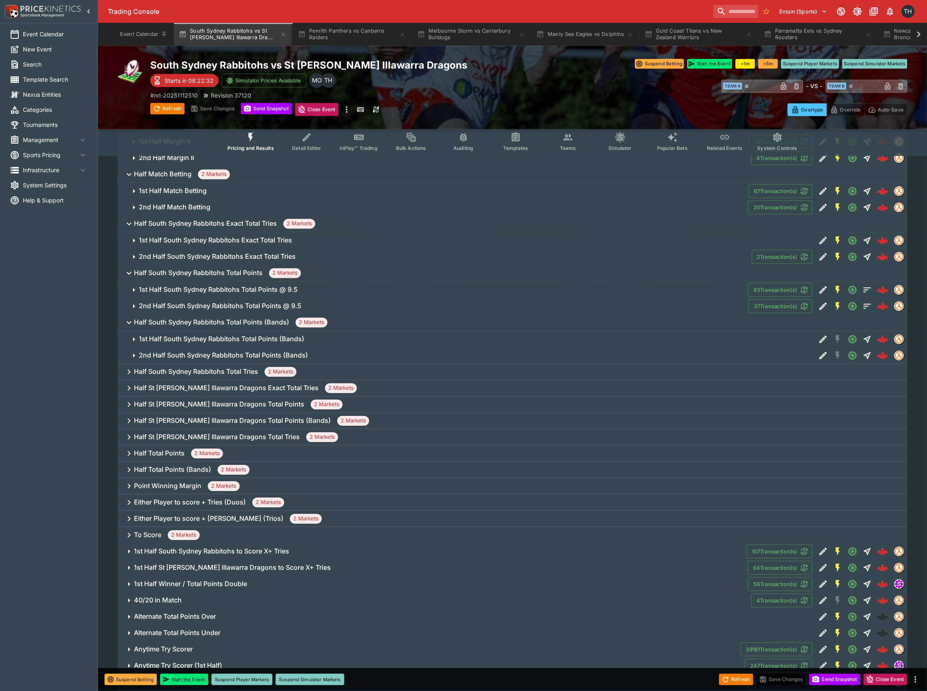
click at [208, 371] on h6 "Half South Sydney Rabbitohs Total Tries" at bounding box center [196, 371] width 124 height 9
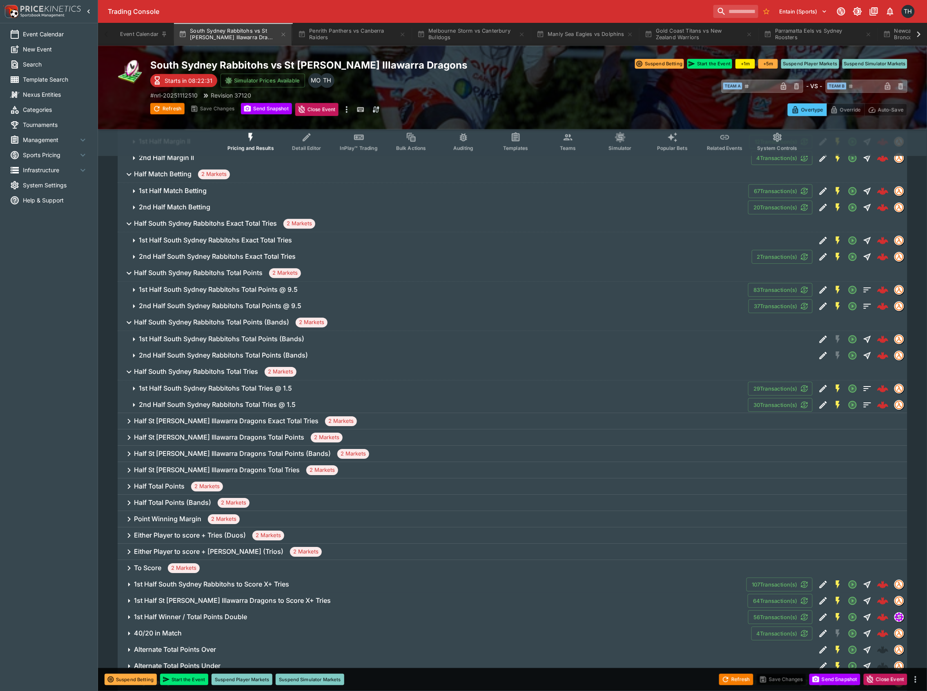
click at [216, 421] on h6 "Half St [PERSON_NAME] Illawarra Dragons Exact Total Tries" at bounding box center [226, 421] width 185 height 9
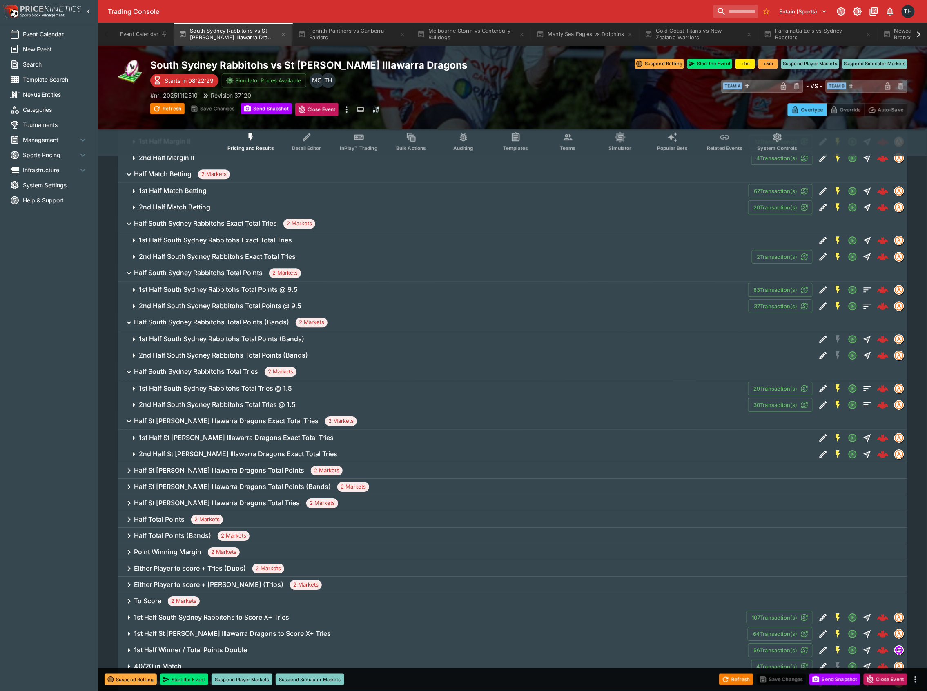
click at [225, 474] on h6 "Half St [PERSON_NAME] Illawarra Dragons Total Points" at bounding box center [219, 470] width 170 height 9
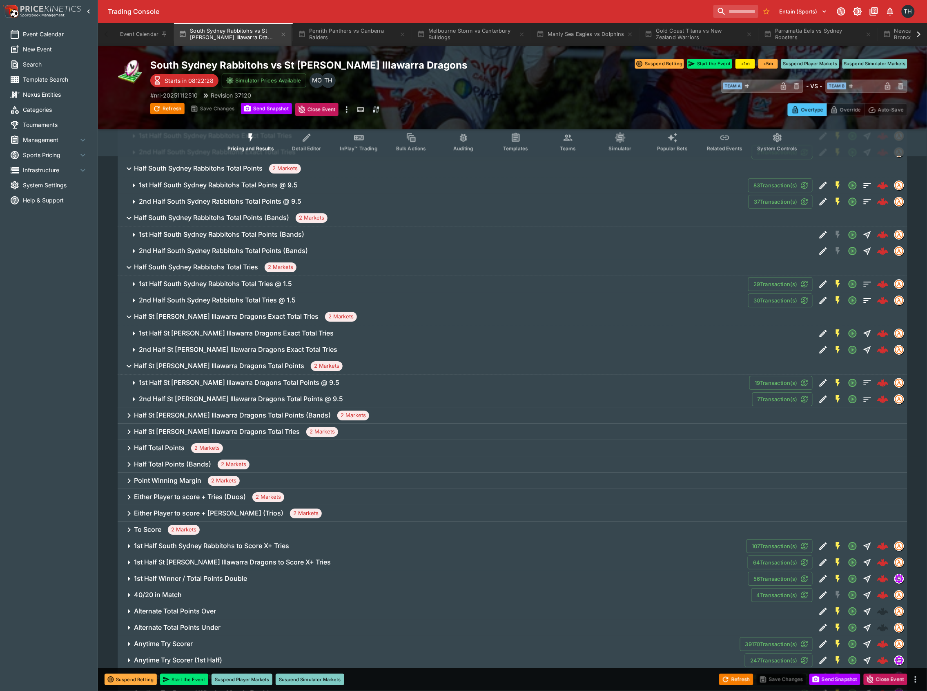
scroll to position [980, 0]
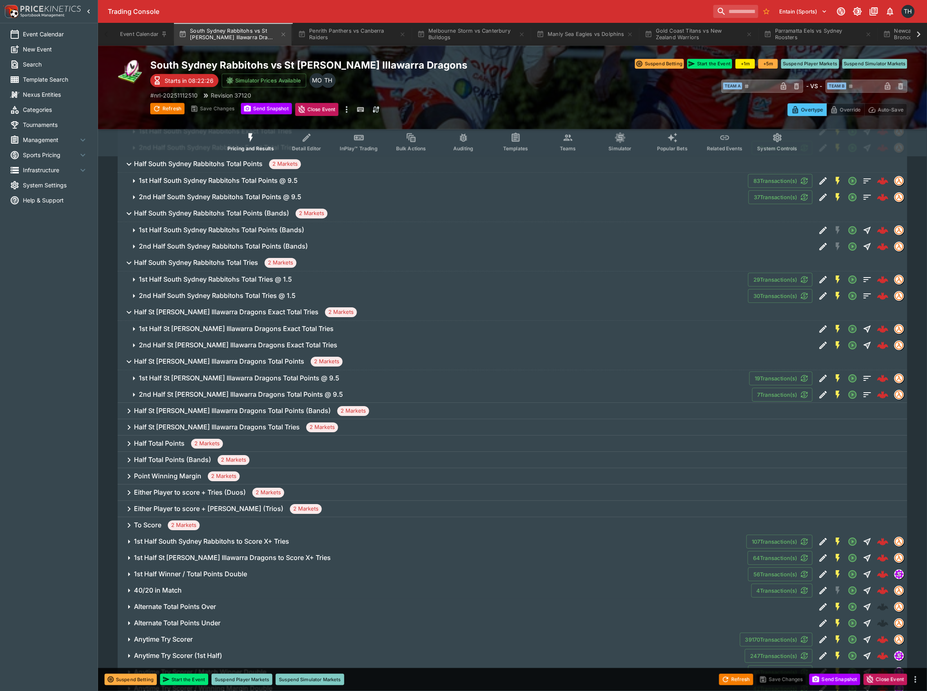
click at [247, 413] on h6 "Half St [PERSON_NAME] Illawarra Dragons Total Points (Bands)" at bounding box center [232, 411] width 197 height 9
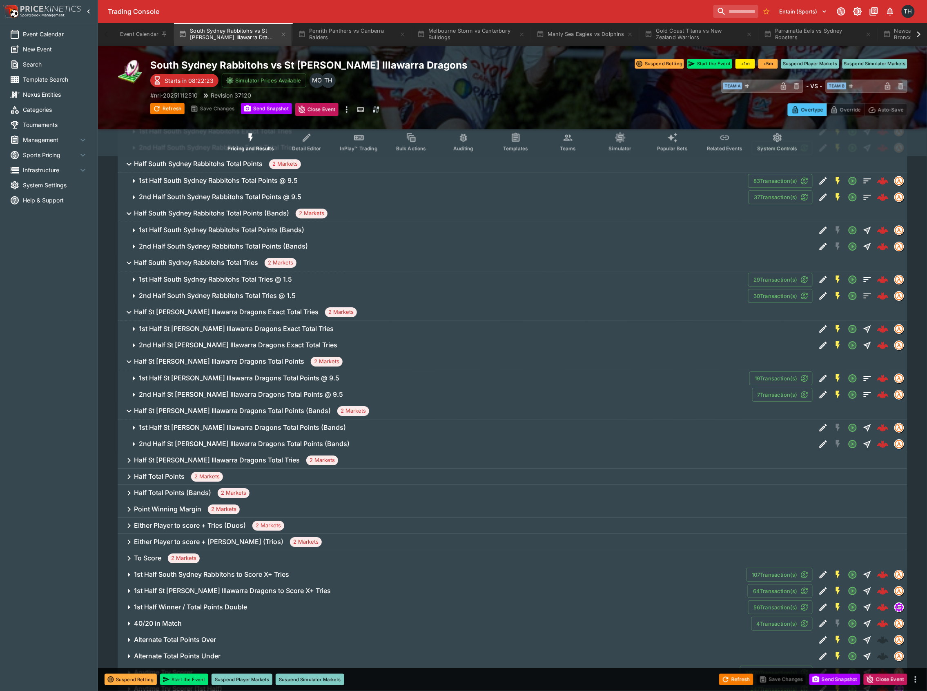
click at [234, 456] on div "Half St [PERSON_NAME] Illawarra Dragons Total Tries 2 Markets" at bounding box center [513, 460] width 790 height 16
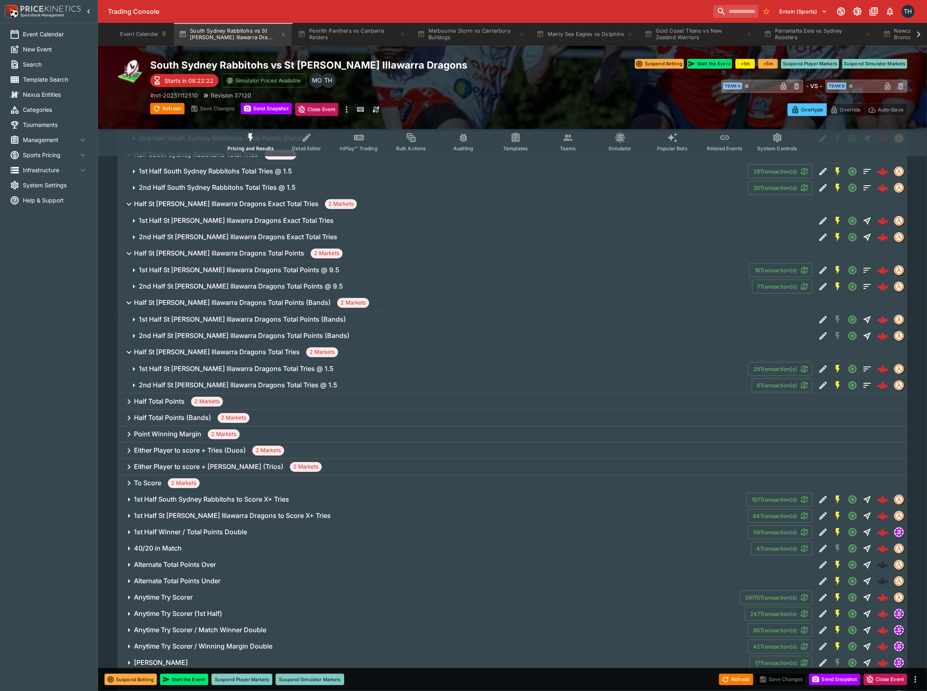
scroll to position [1089, 0]
click at [183, 401] on h6 "Half Total Points" at bounding box center [159, 401] width 51 height 9
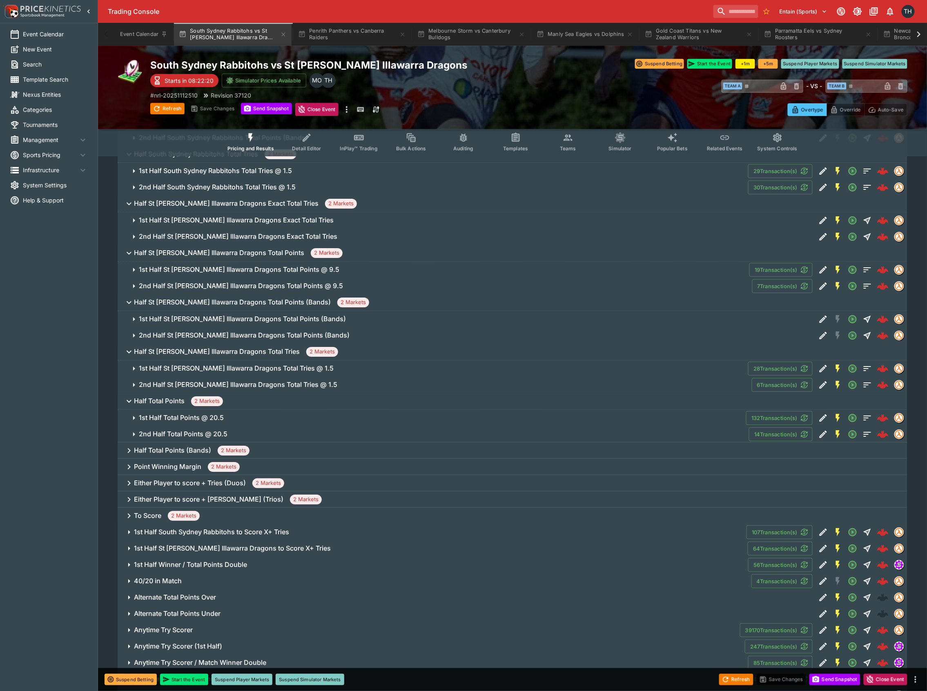
click at [185, 453] on h6 "Half Total Points (Bands)" at bounding box center [172, 450] width 77 height 9
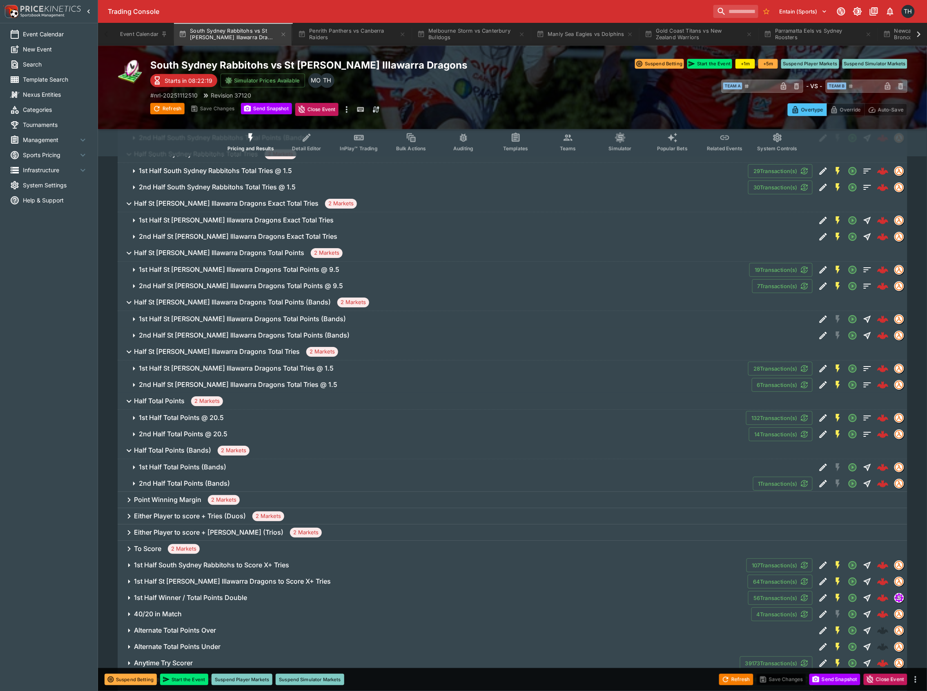
scroll to position [1143, 0]
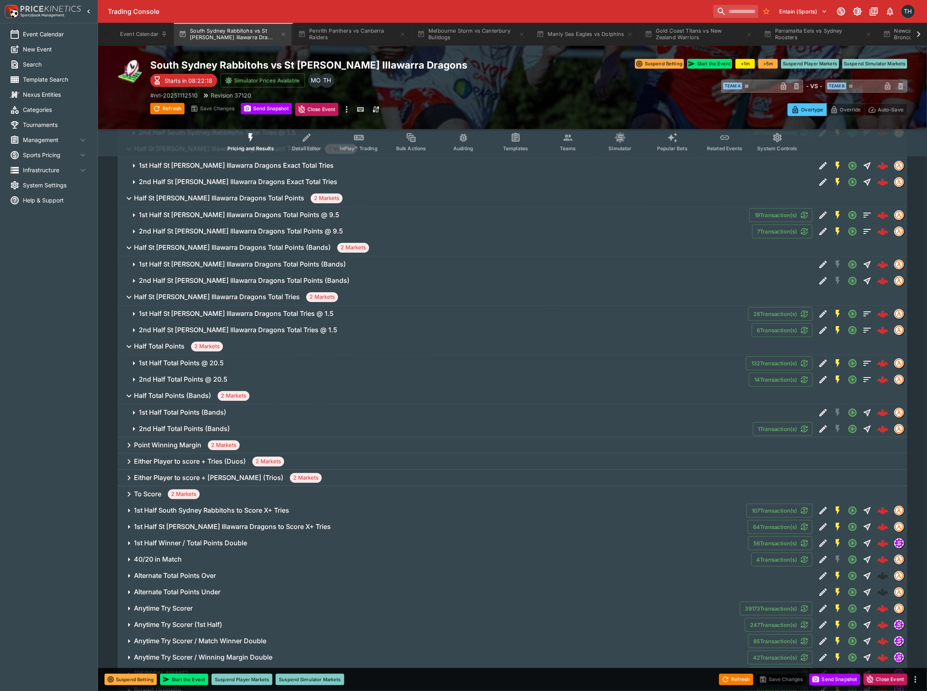
click at [177, 442] on div "Point Winning Margin 2 Markets" at bounding box center [513, 445] width 790 height 16
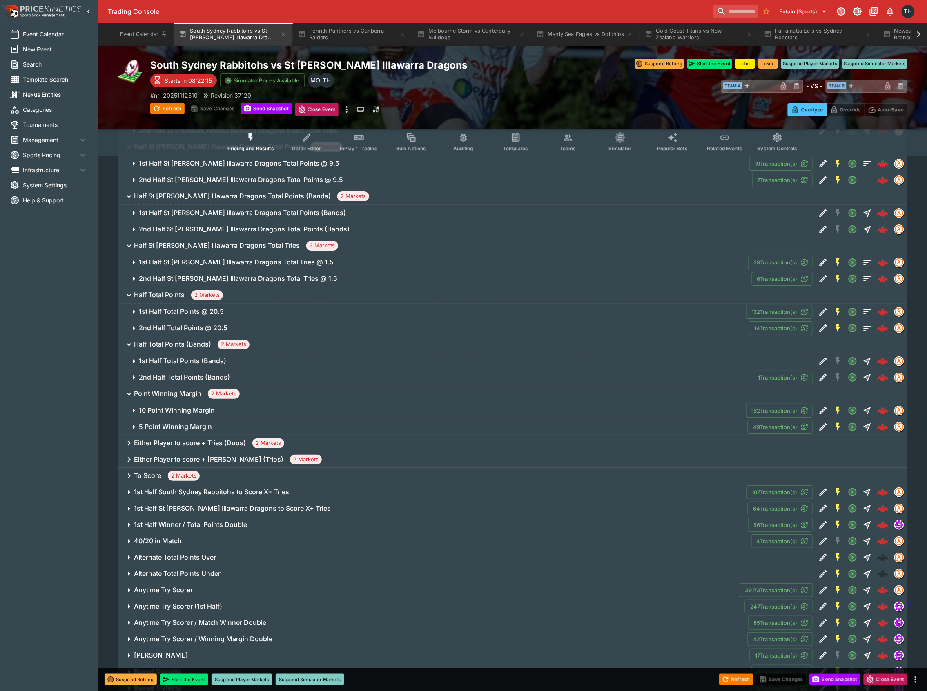
scroll to position [1252, 0]
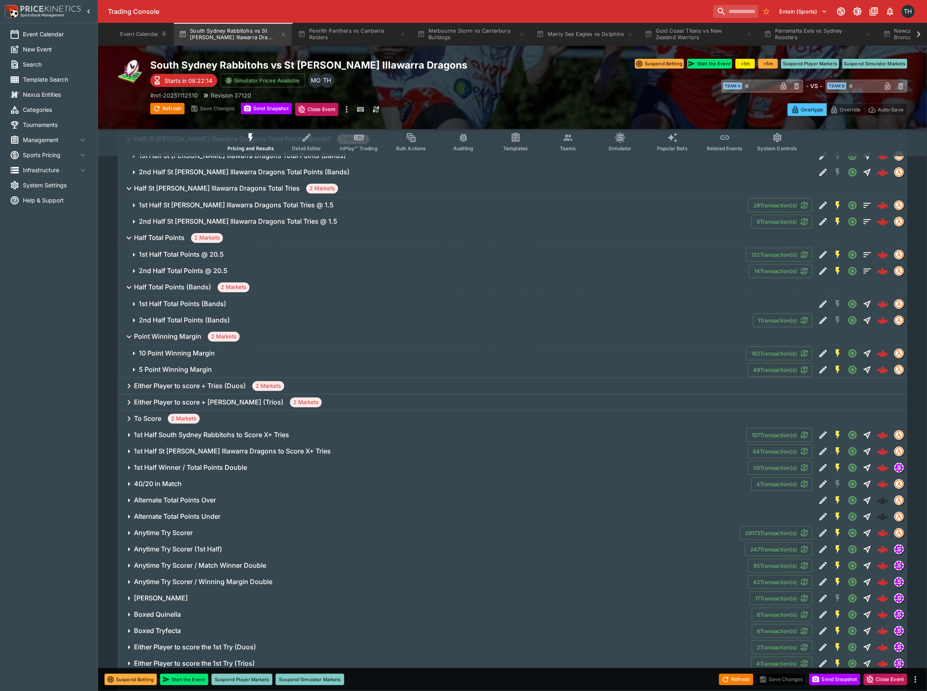
click at [167, 415] on div "To Score 2 Markets" at bounding box center [513, 419] width 790 height 16
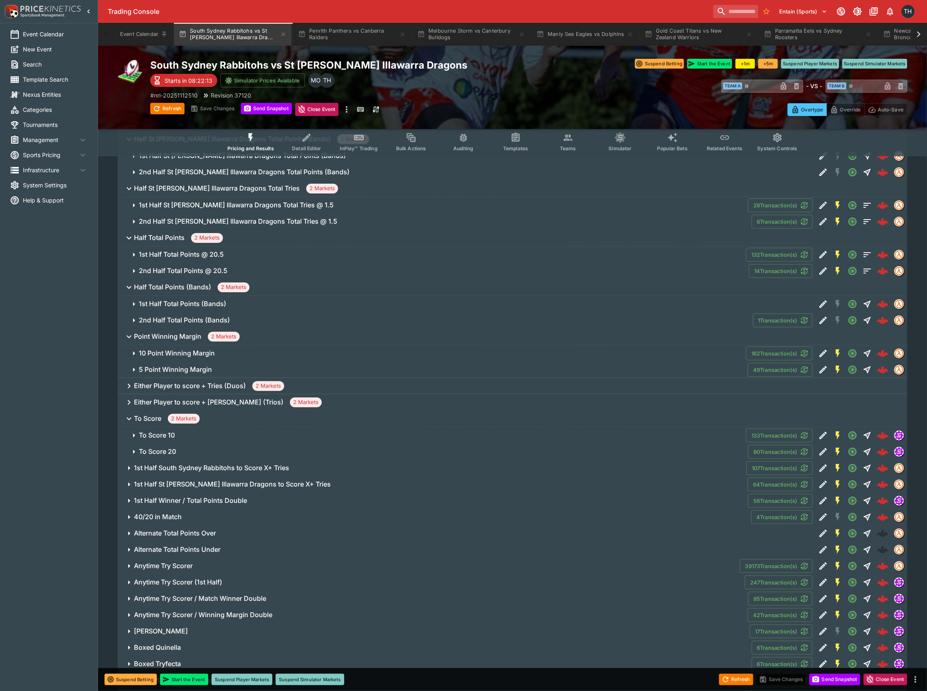
click at [185, 452] on span "To Score 20" at bounding box center [440, 451] width 603 height 9
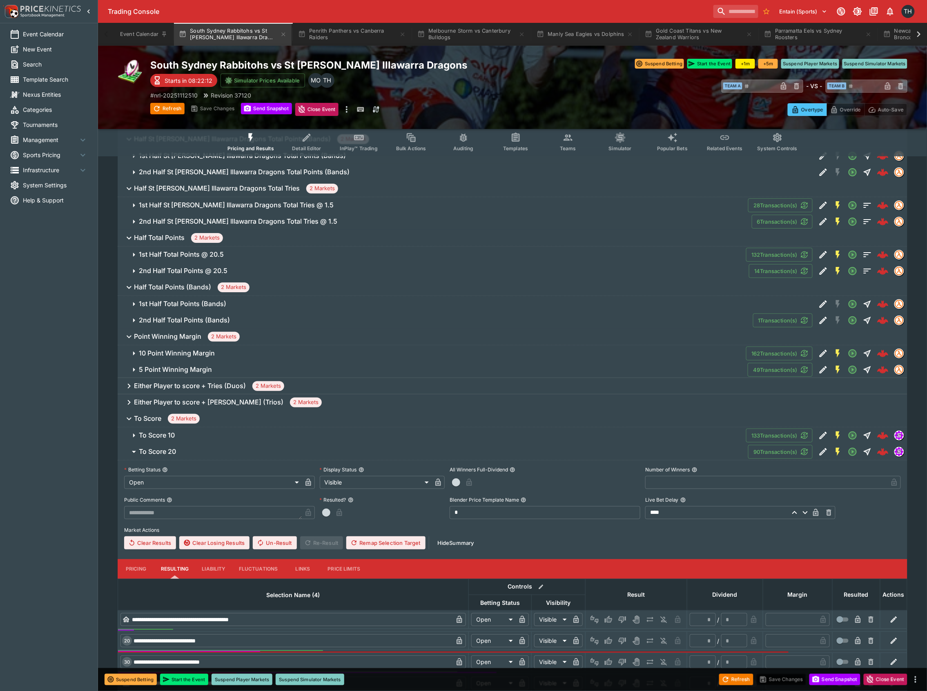
click at [185, 451] on span "To Score 20" at bounding box center [440, 451] width 603 height 9
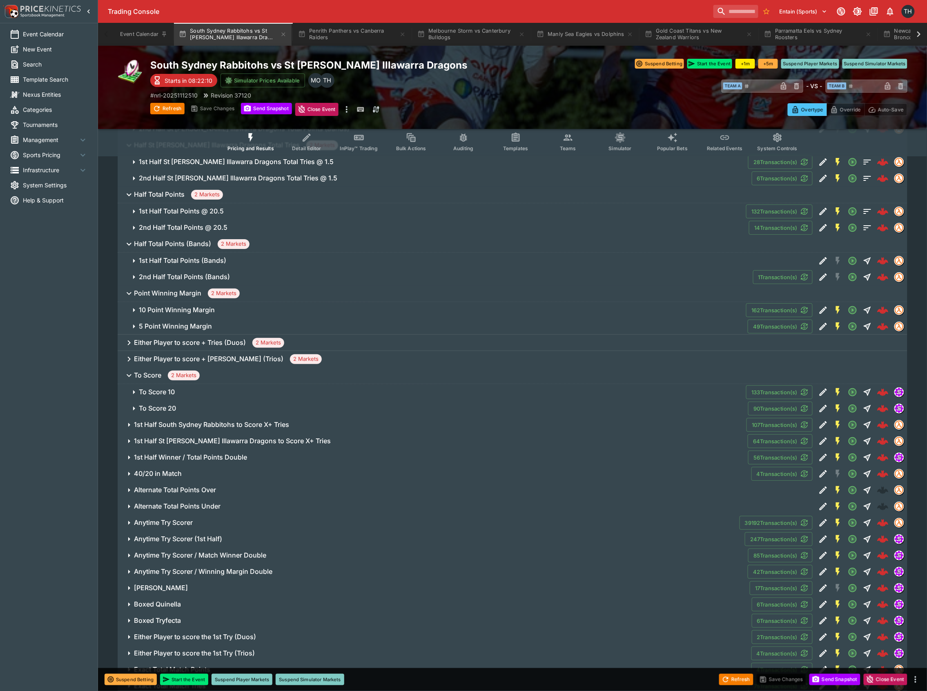
scroll to position [1415, 0]
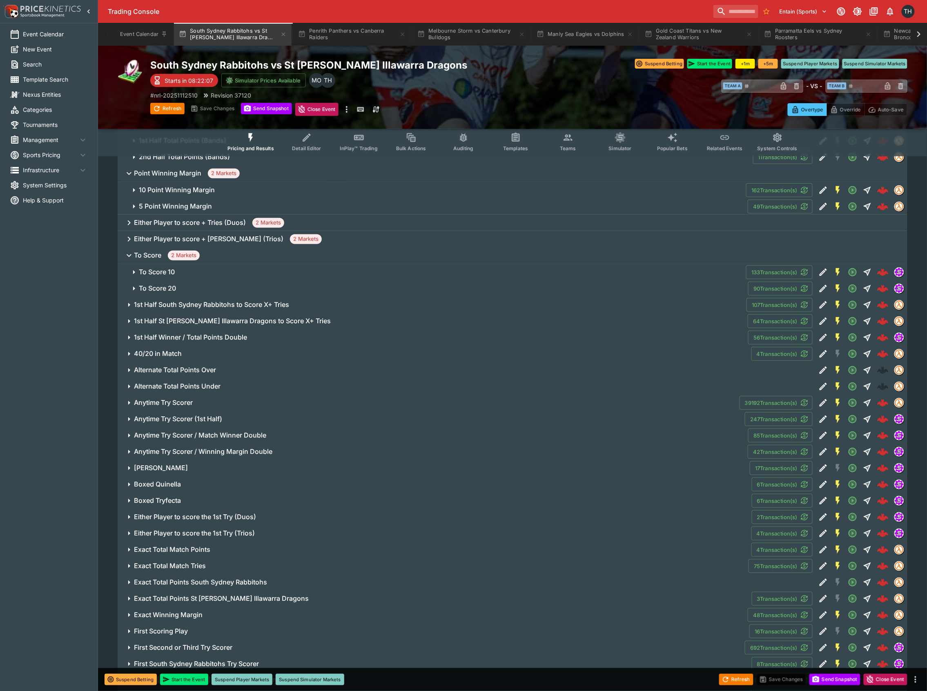
click at [214, 337] on h6 "1st Half Winner / Total Points Double" at bounding box center [190, 337] width 113 height 9
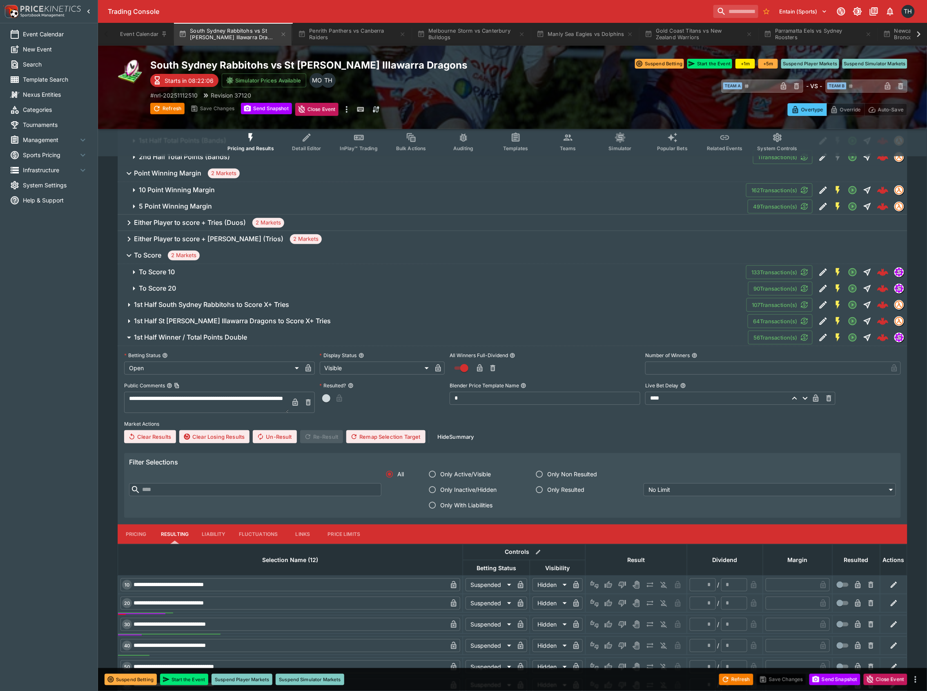
click at [214, 337] on h6 "1st Half Winner / Total Points Double" at bounding box center [190, 337] width 113 height 9
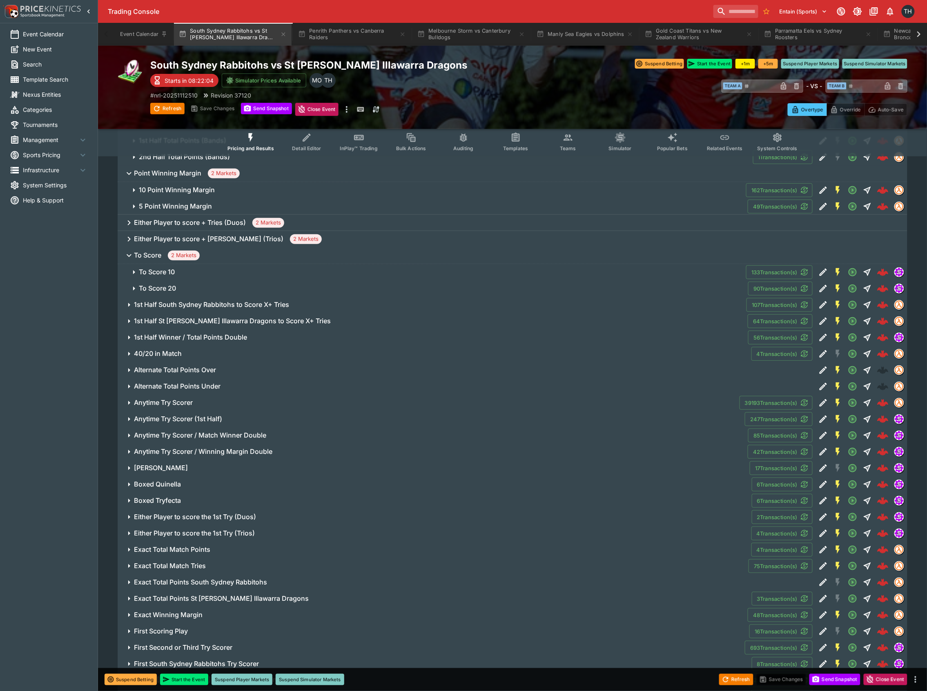
click at [233, 340] on h6 "1st Half Winner / Total Points Double" at bounding box center [190, 337] width 113 height 9
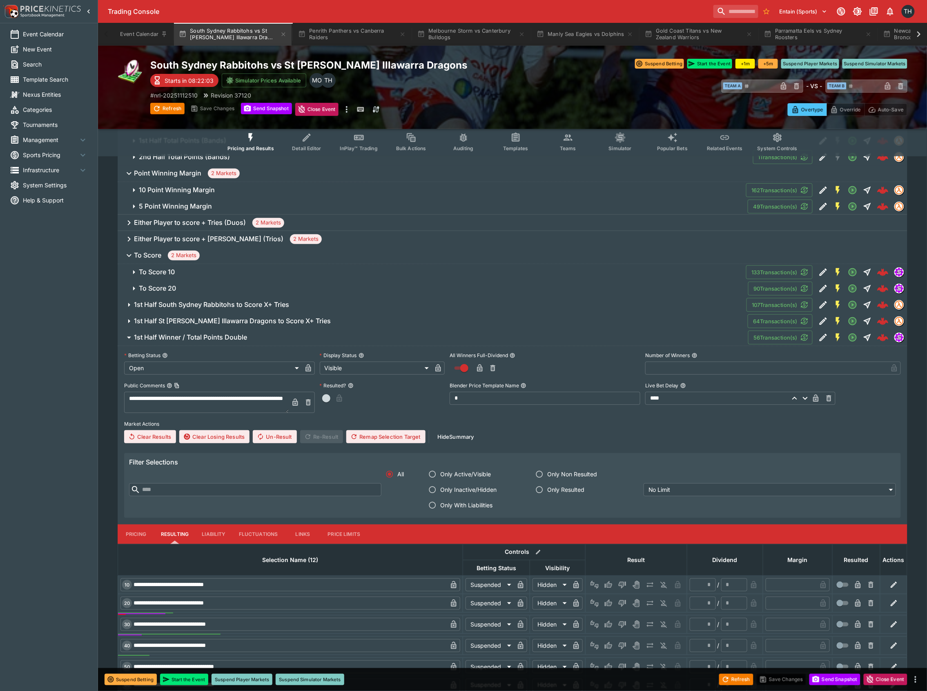
click at [233, 340] on h6 "1st Half Winner / Total Points Double" at bounding box center [190, 337] width 113 height 9
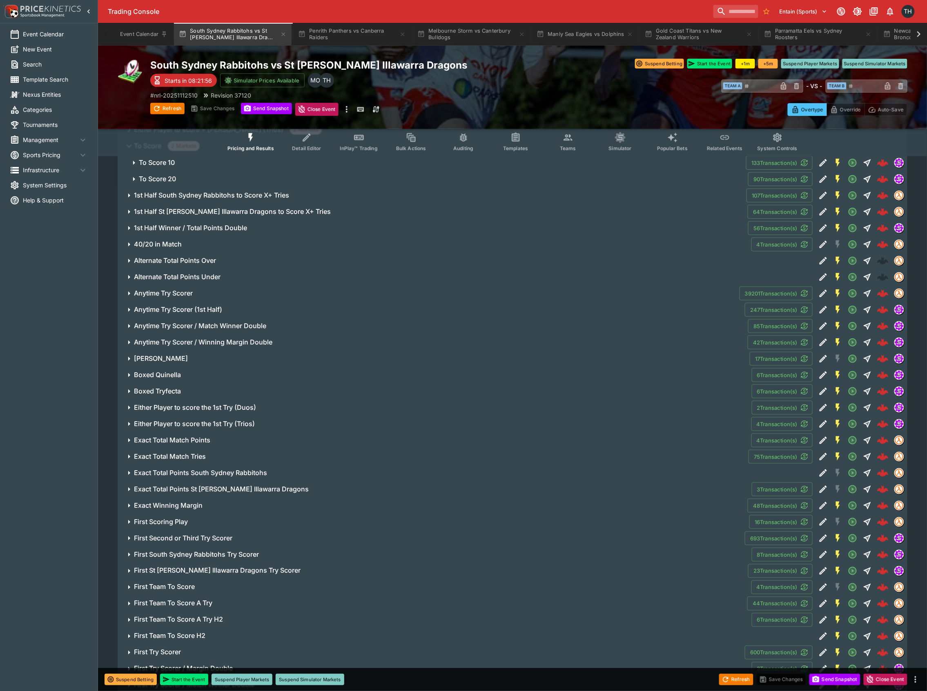
scroll to position [1633, 0]
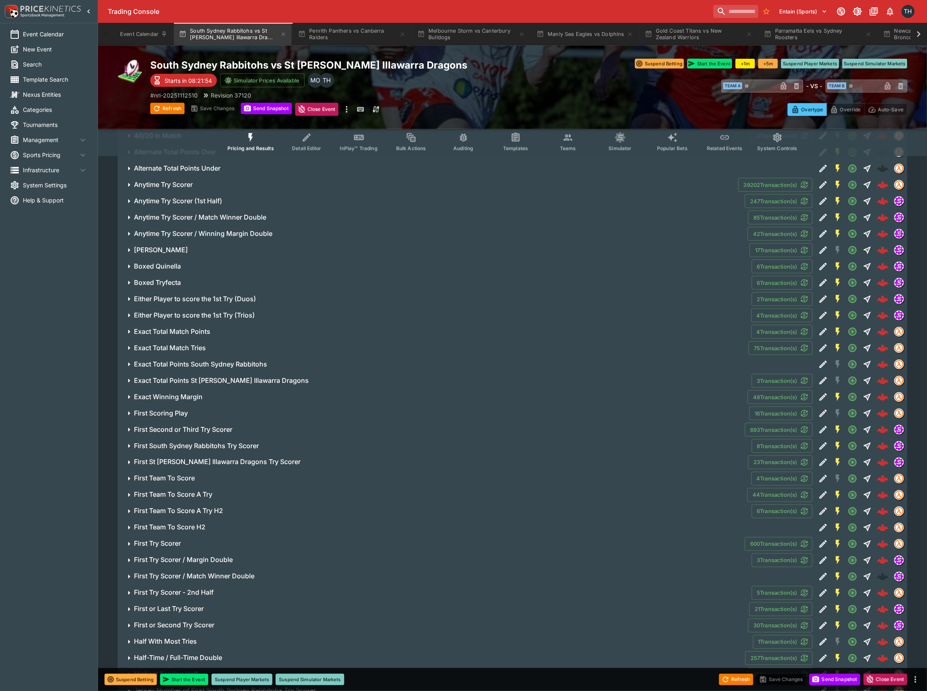
click at [265, 385] on h6 "Exact Total Points St [PERSON_NAME] Illawarra Dragons" at bounding box center [221, 380] width 175 height 9
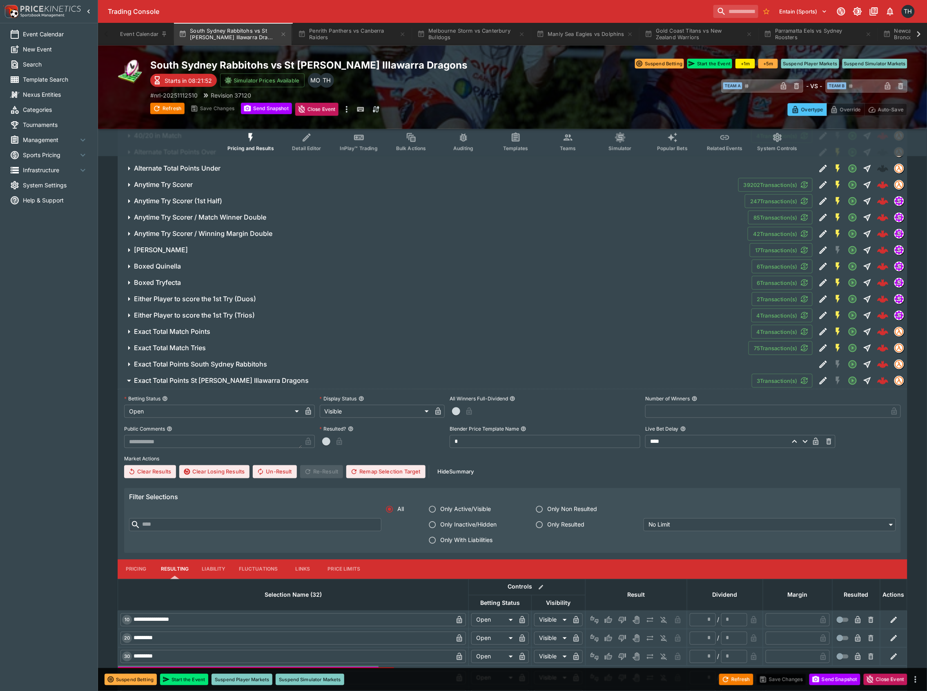
click at [265, 385] on h6 "Exact Total Points St [PERSON_NAME] Illawarra Dragons" at bounding box center [221, 380] width 175 height 9
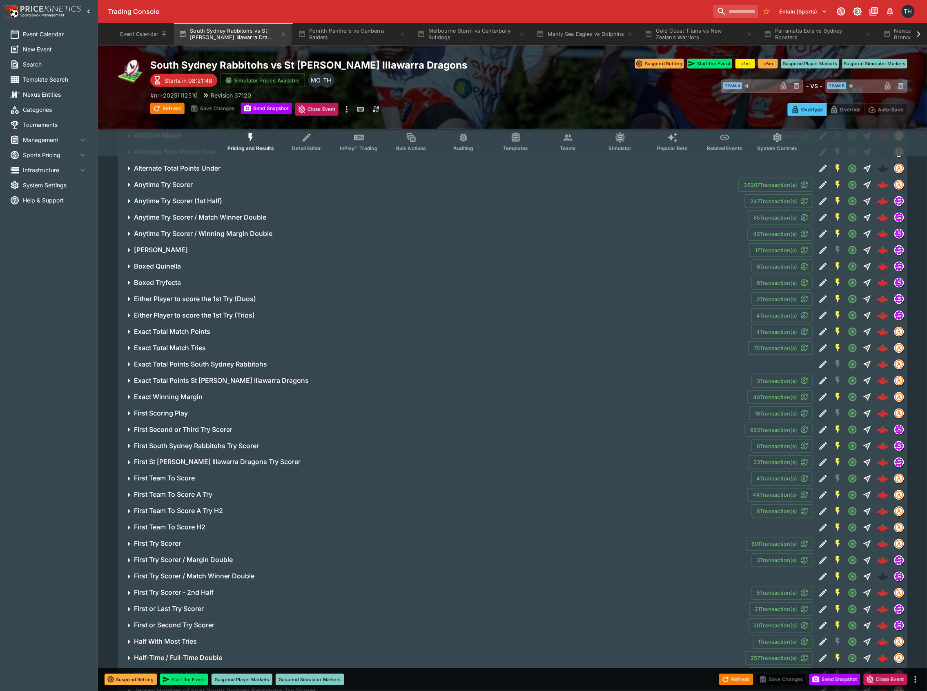
click at [203, 414] on span "First Scoring Play" at bounding box center [438, 413] width 609 height 9
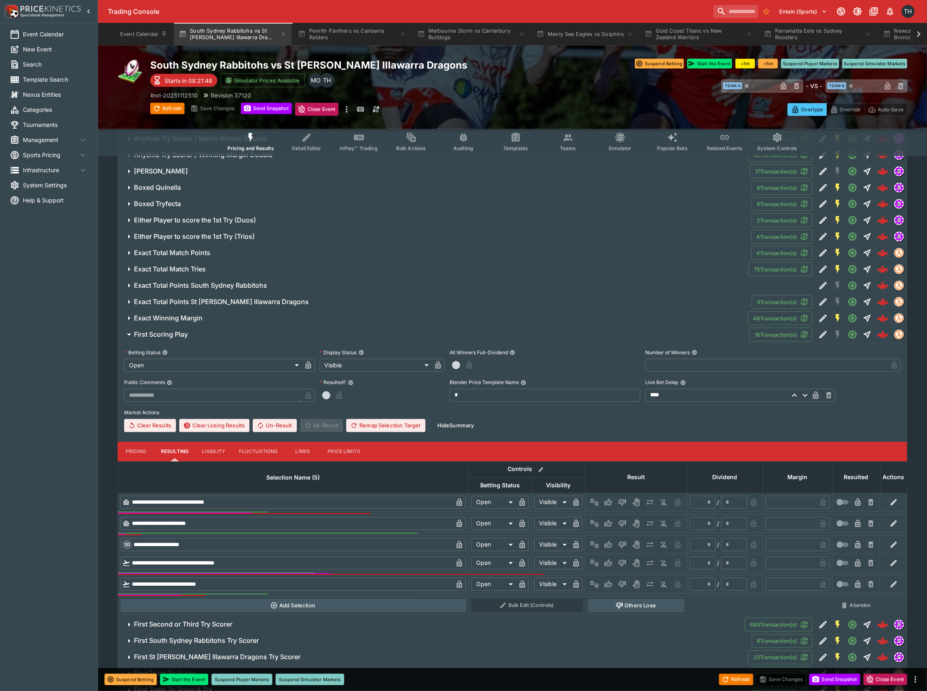
scroll to position [1796, 0]
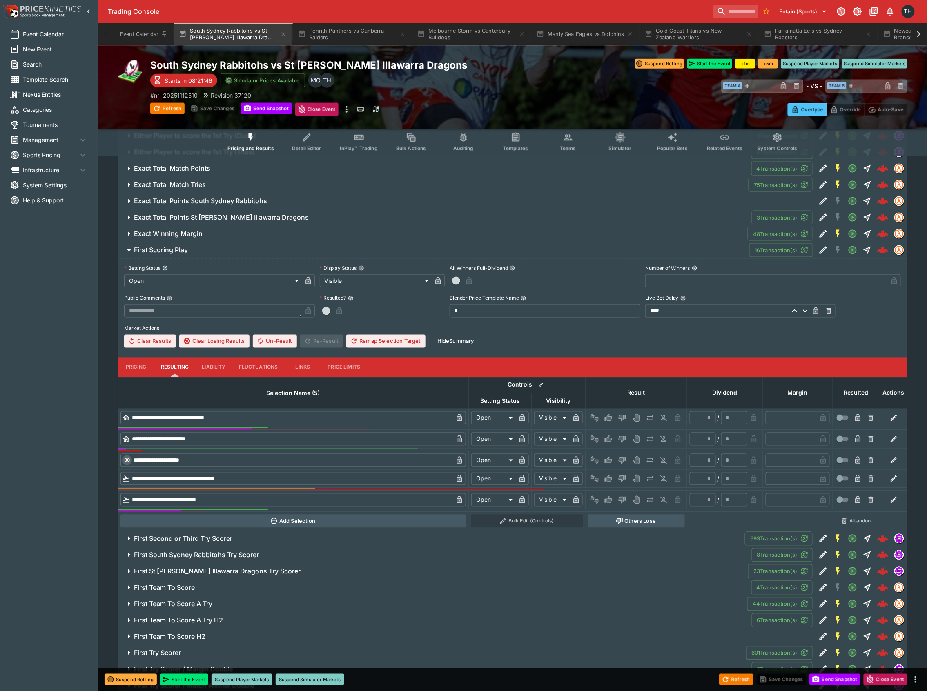
click at [137, 372] on button "Pricing" at bounding box center [136, 368] width 37 height 20
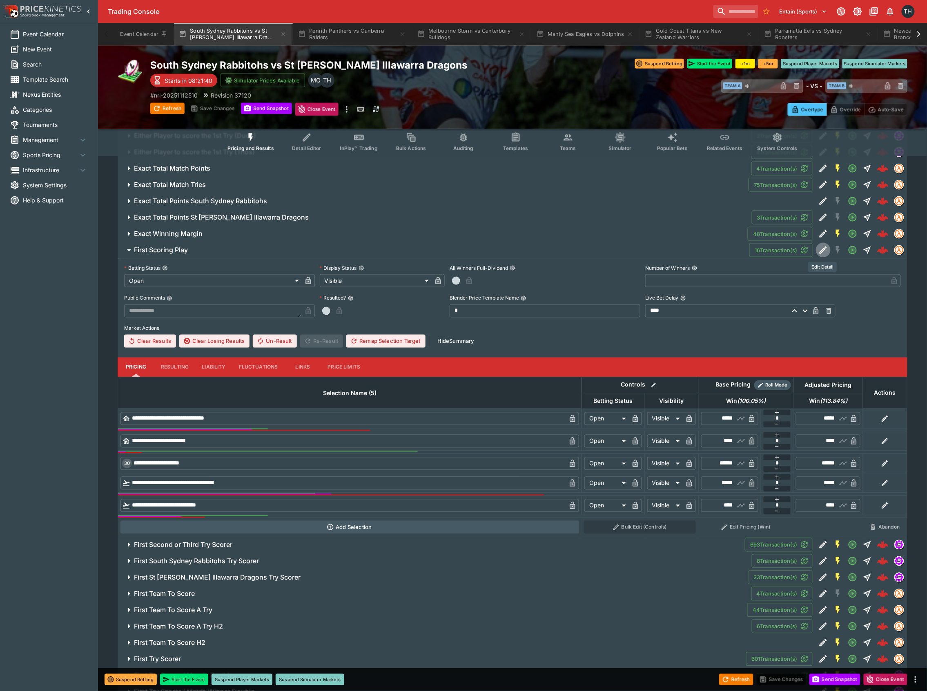
click at [819, 249] on icon "Edit Detail" at bounding box center [823, 250] width 10 height 10
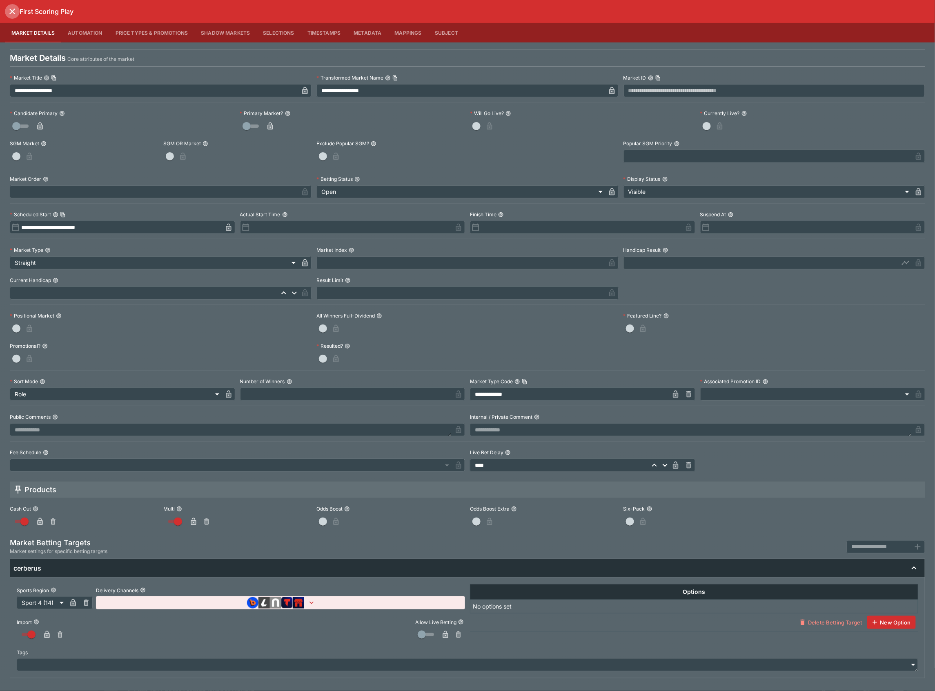
click at [15, 14] on icon "close" at bounding box center [12, 12] width 10 height 10
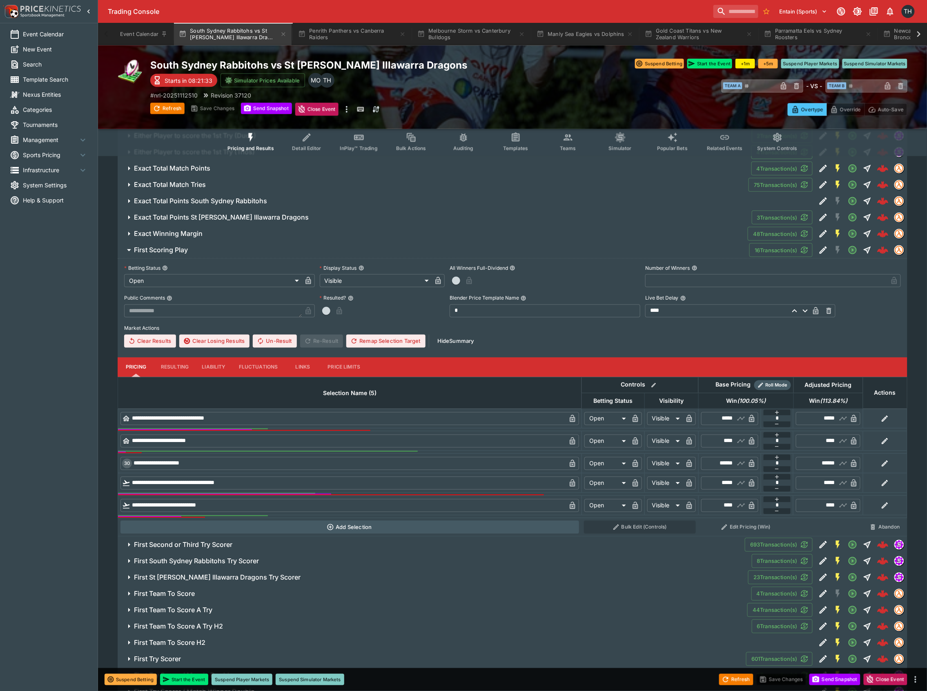
click at [193, 258] on button "First Scoring Play" at bounding box center [434, 250] width 632 height 16
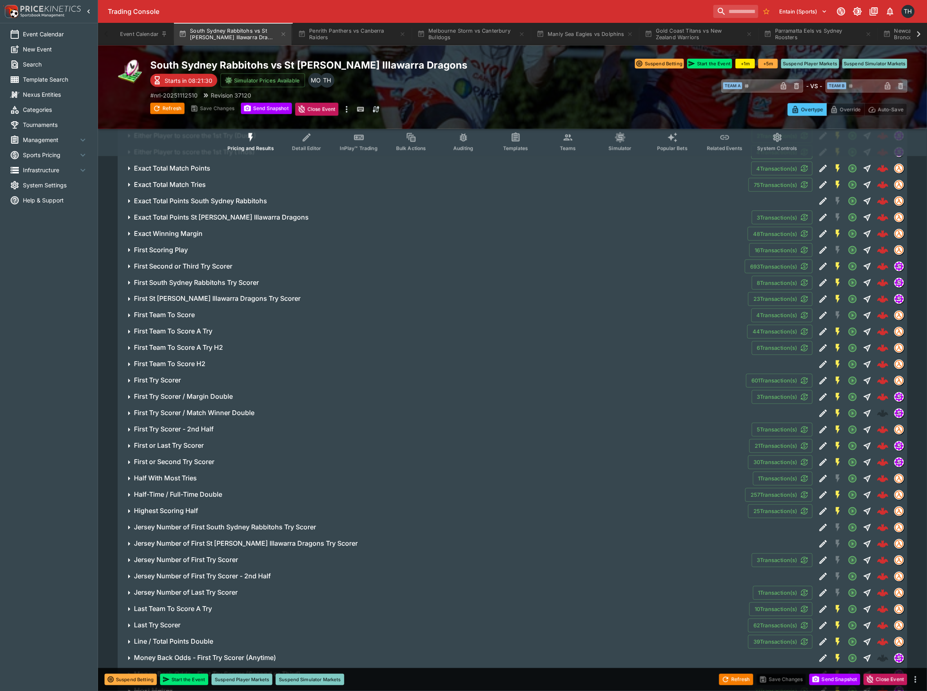
click at [154, 314] on h6 "First Team To Score" at bounding box center [164, 315] width 61 height 9
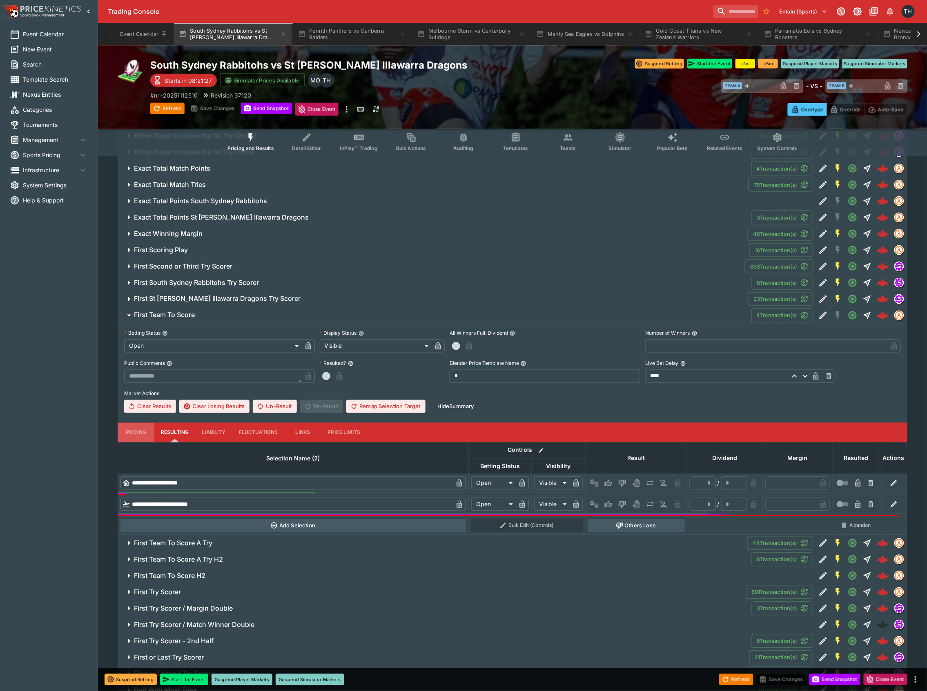
click at [147, 435] on button "Pricing" at bounding box center [136, 433] width 37 height 20
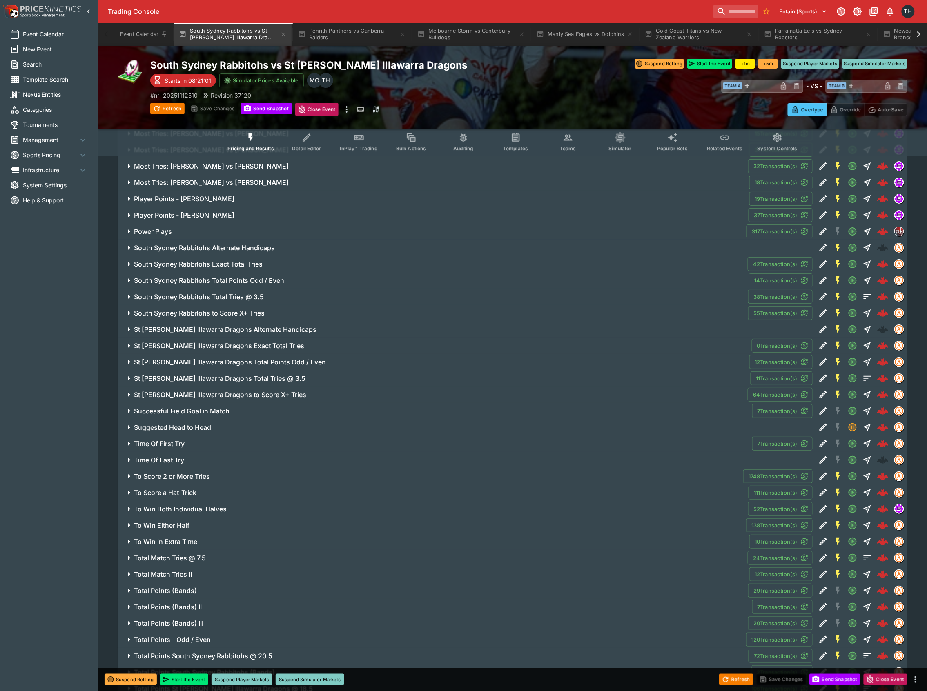
scroll to position [2667, 0]
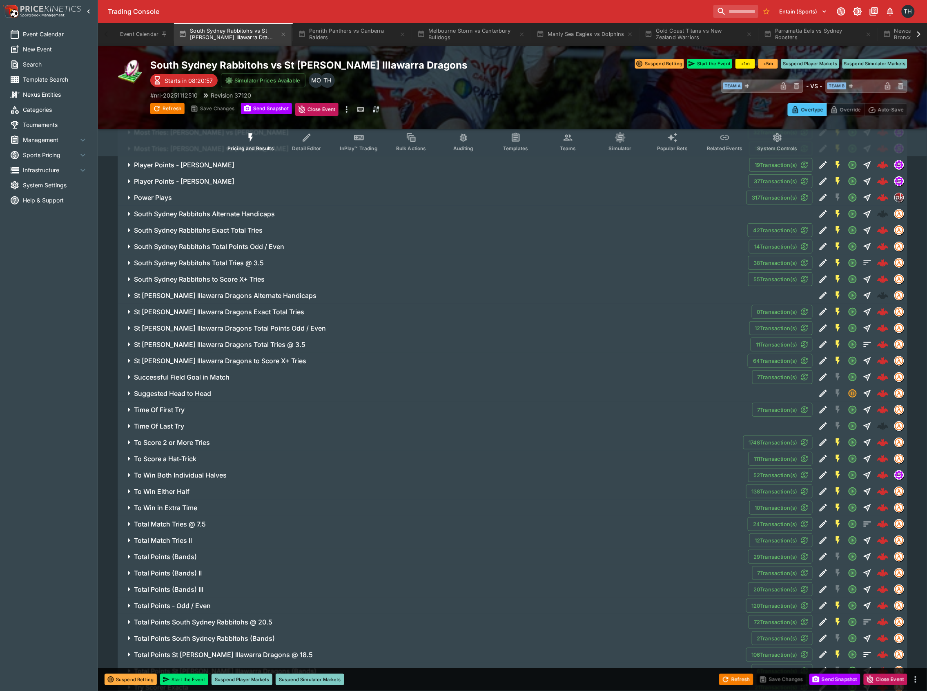
click at [269, 412] on span "Time Of First Try" at bounding box center [440, 410] width 612 height 9
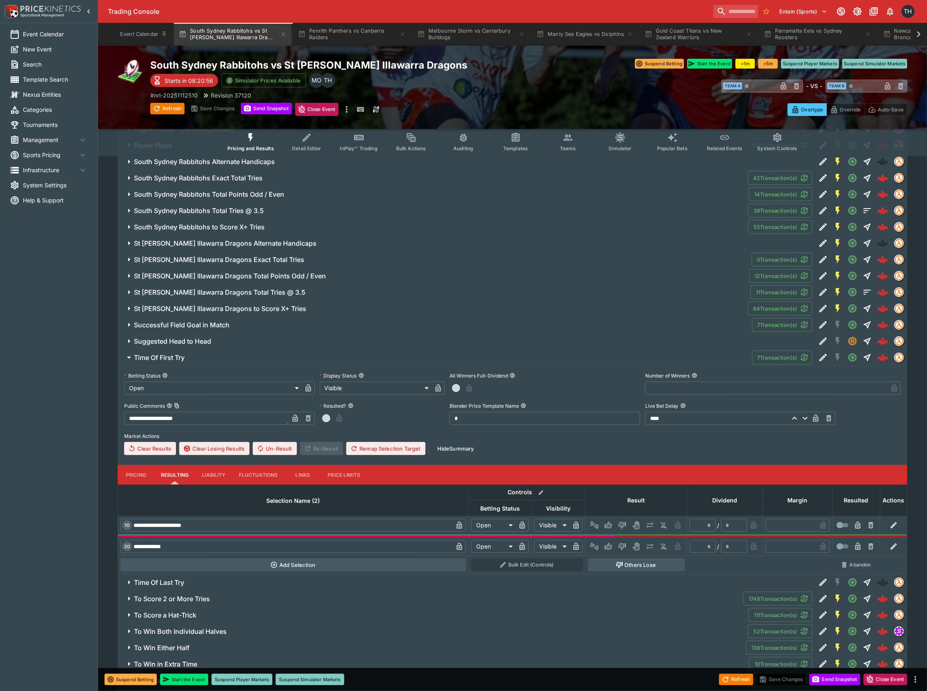
scroll to position [2776, 0]
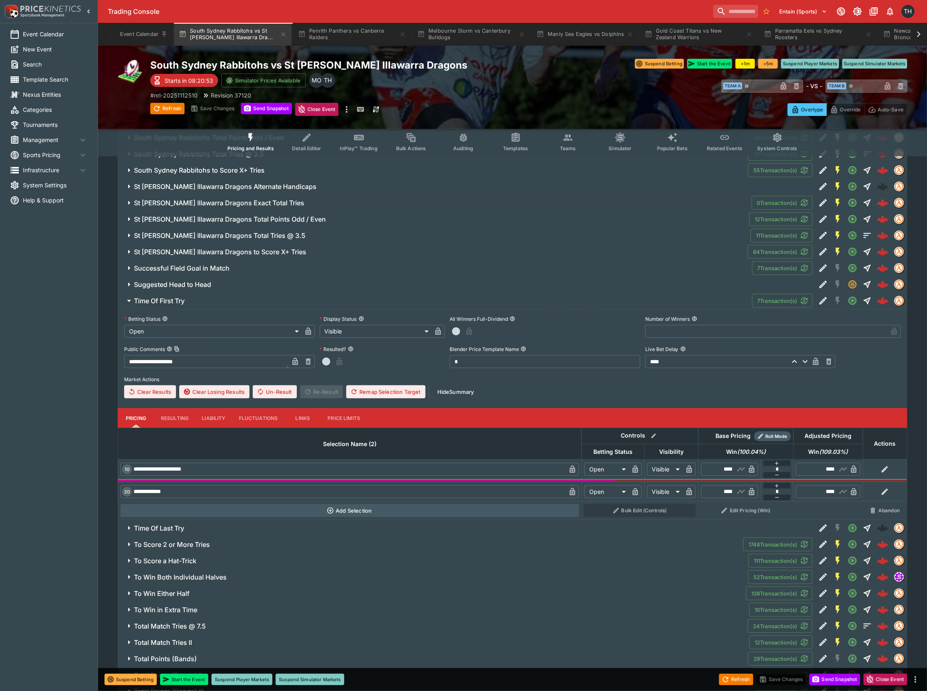
click at [185, 301] on h6 "Time Of First Try" at bounding box center [159, 301] width 51 height 9
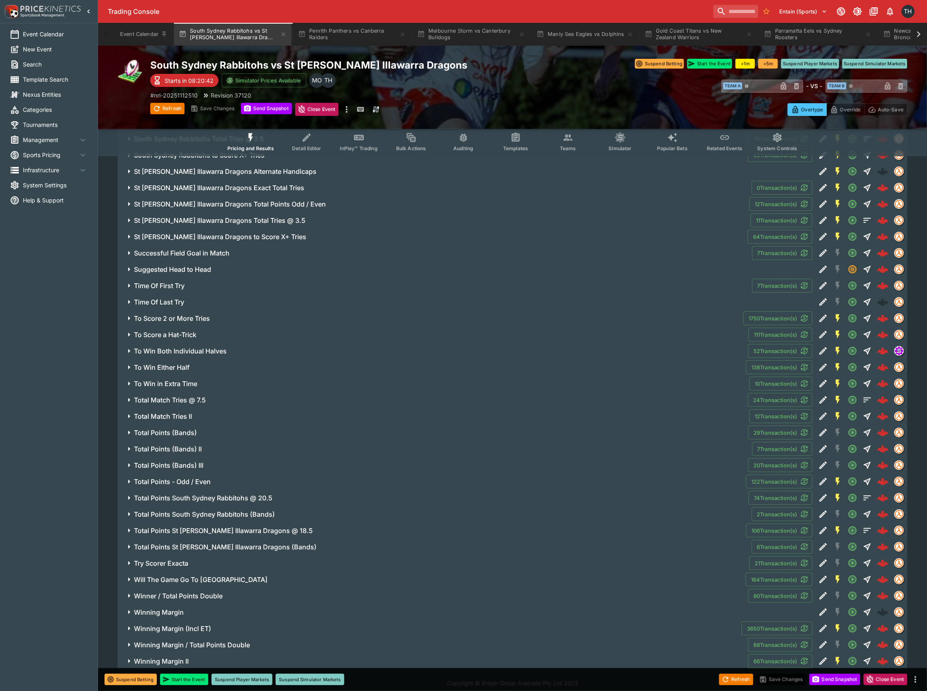
scroll to position [2800, 0]
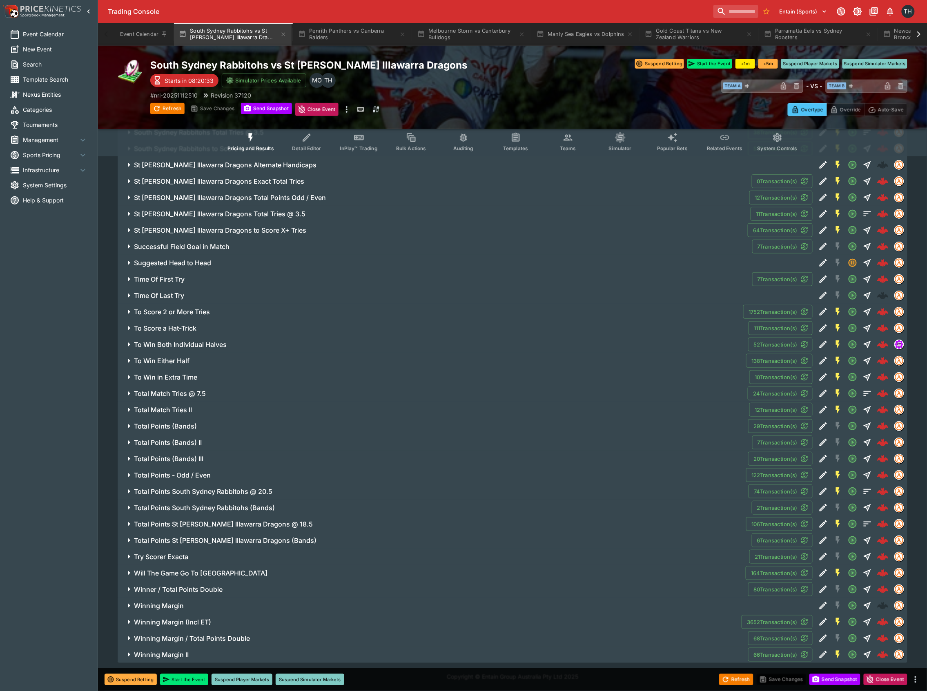
click at [200, 603] on span "Winning Margin" at bounding box center [471, 606] width 675 height 9
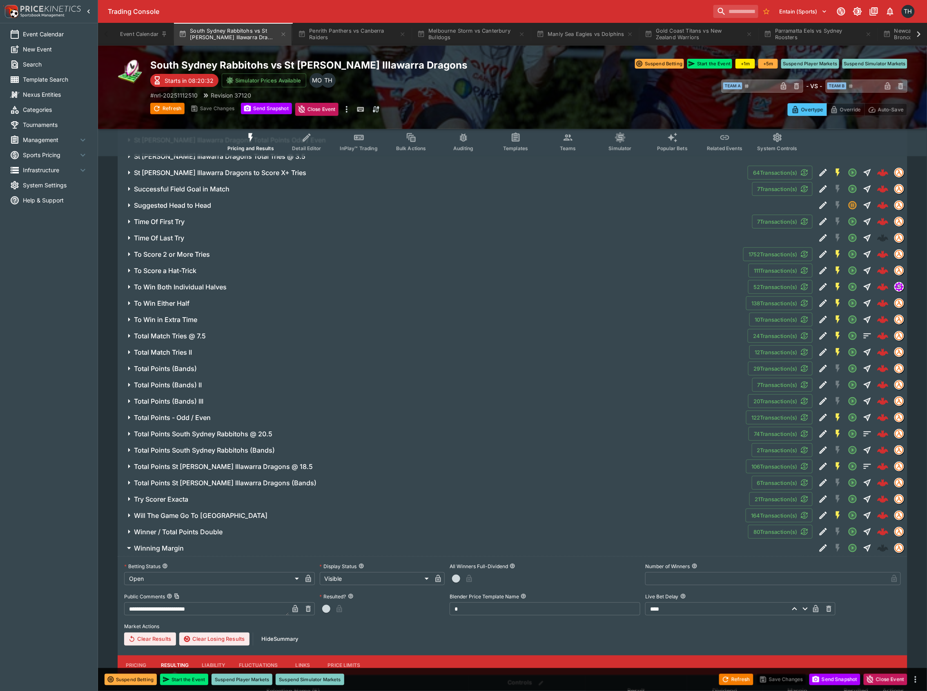
scroll to position [3063, 0]
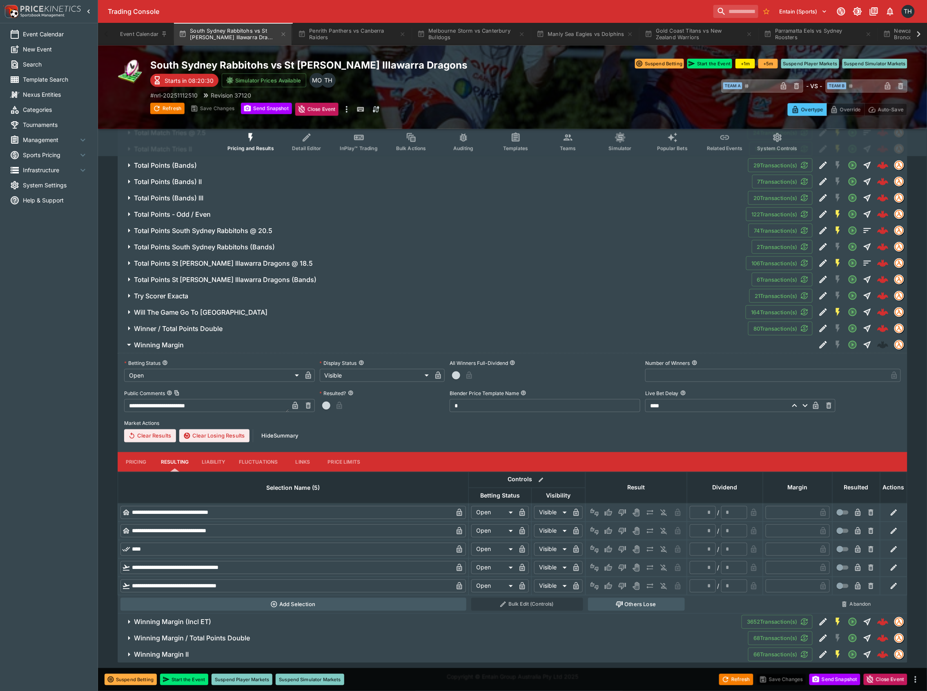
click at [217, 347] on span "Winning Margin" at bounding box center [471, 345] width 675 height 9
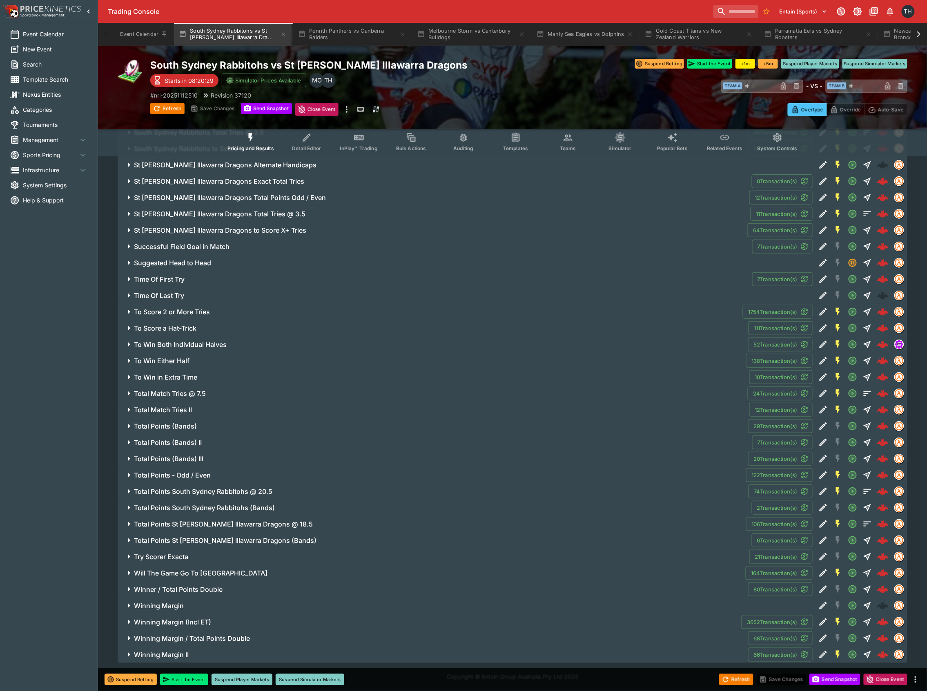
scroll to position [2800, 0]
